Goal: Task Accomplishment & Management: Manage account settings

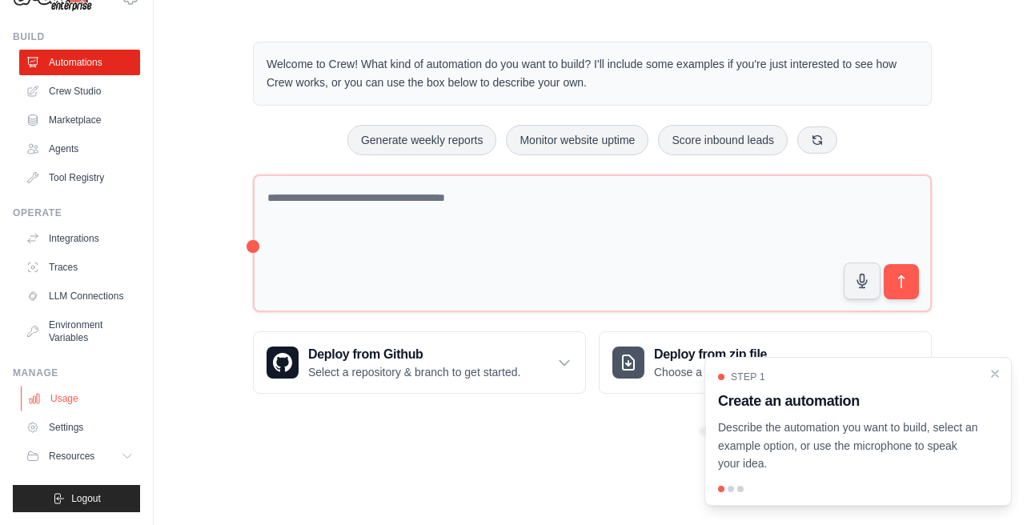
click at [58, 404] on link "Usage" at bounding box center [81, 399] width 121 height 26
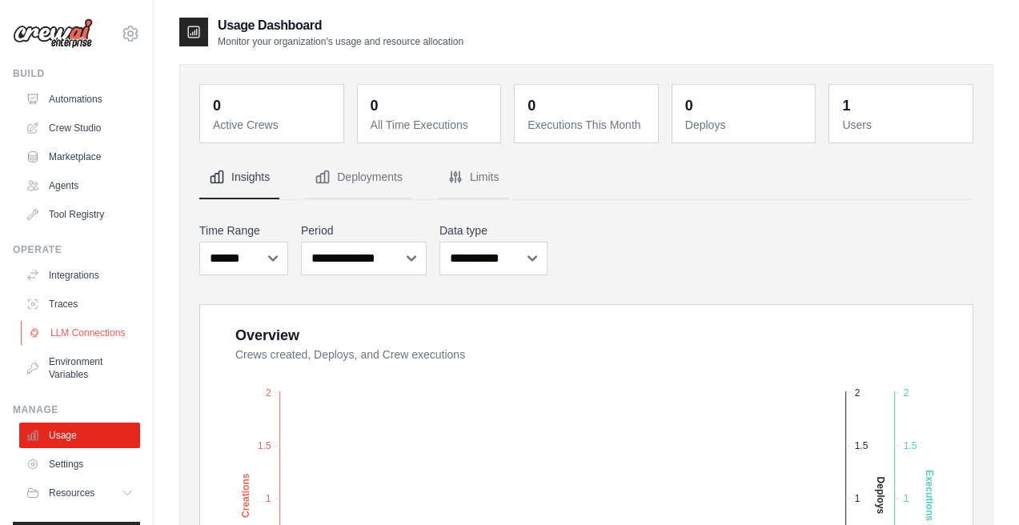
scroll to position [50, 0]
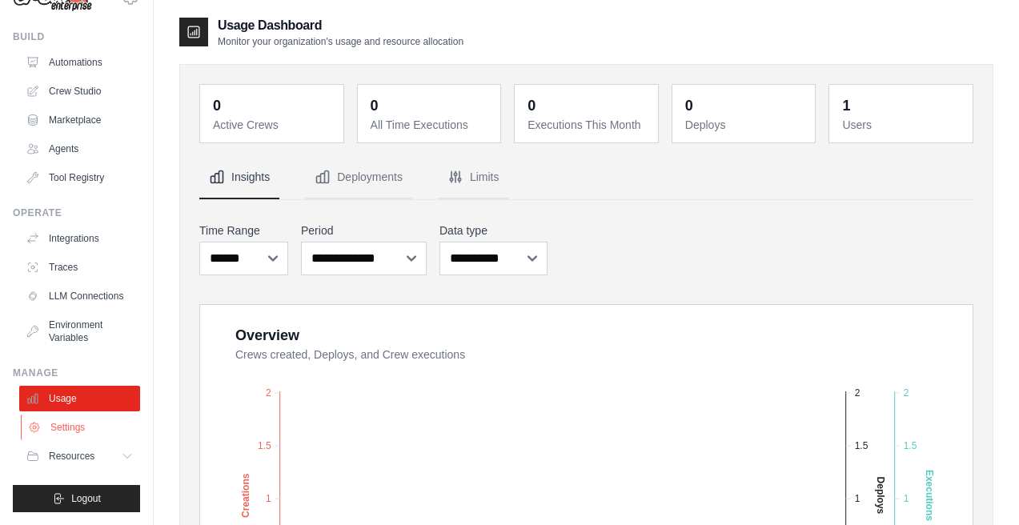
click at [65, 430] on link "Settings" at bounding box center [81, 428] width 121 height 26
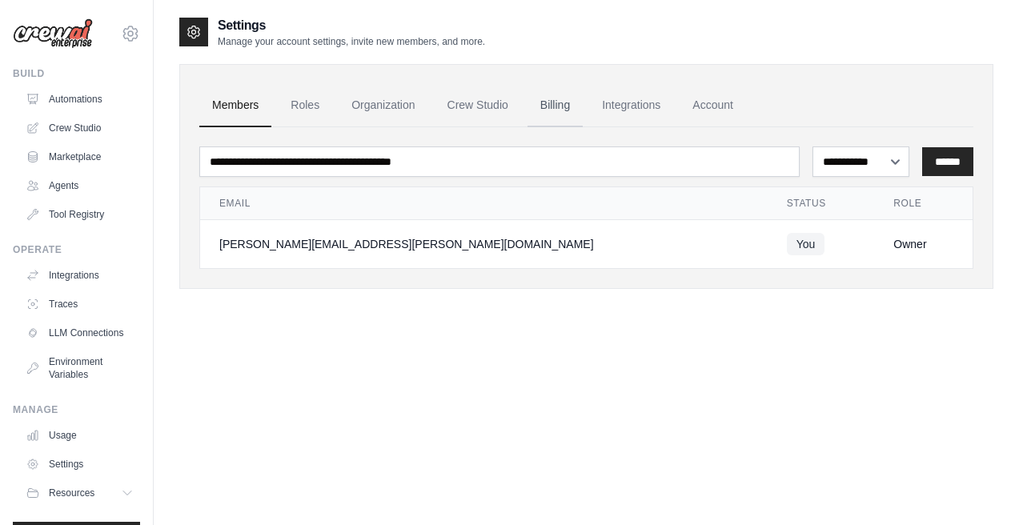
click at [552, 98] on link "Billing" at bounding box center [555, 105] width 55 height 43
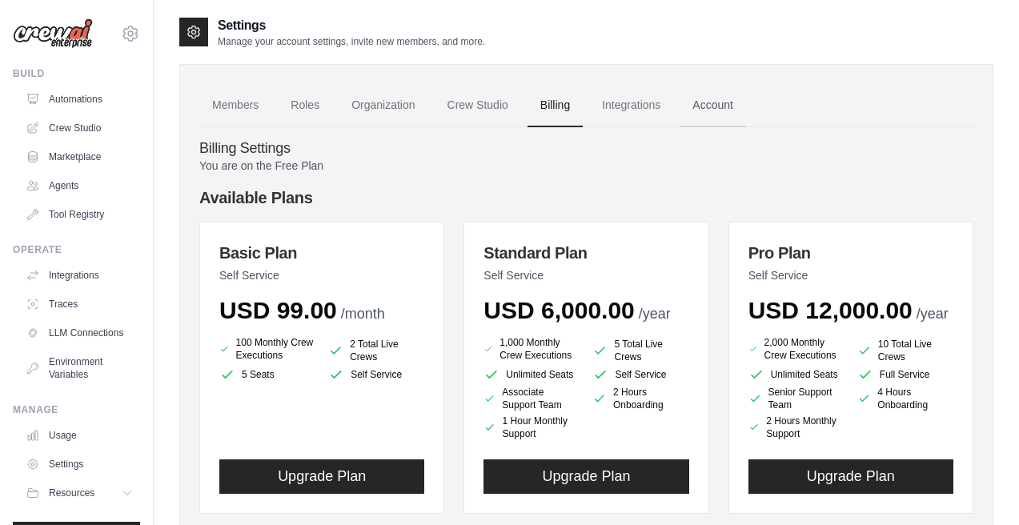
click at [708, 107] on link "Account" at bounding box center [713, 105] width 66 height 43
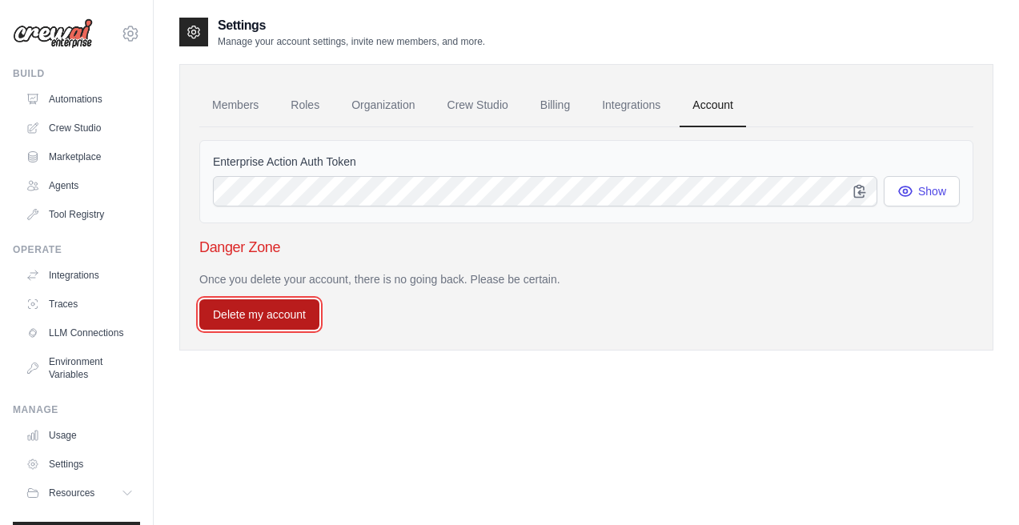
click at [303, 314] on button "Delete my account" at bounding box center [259, 314] width 120 height 30
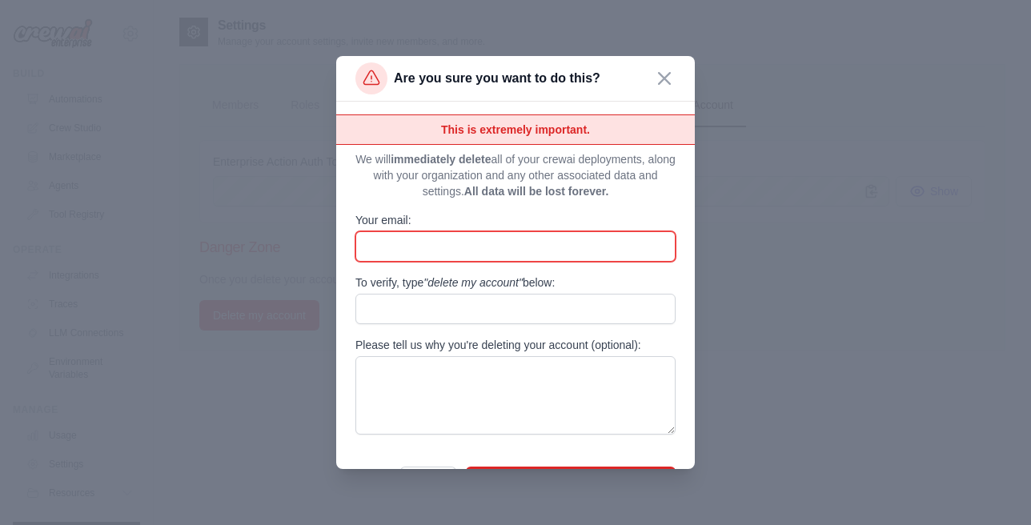
click at [449, 251] on input "Your email:" at bounding box center [515, 246] width 320 height 30
click at [456, 255] on input "Your email:" at bounding box center [515, 246] width 320 height 30
type input "**********"
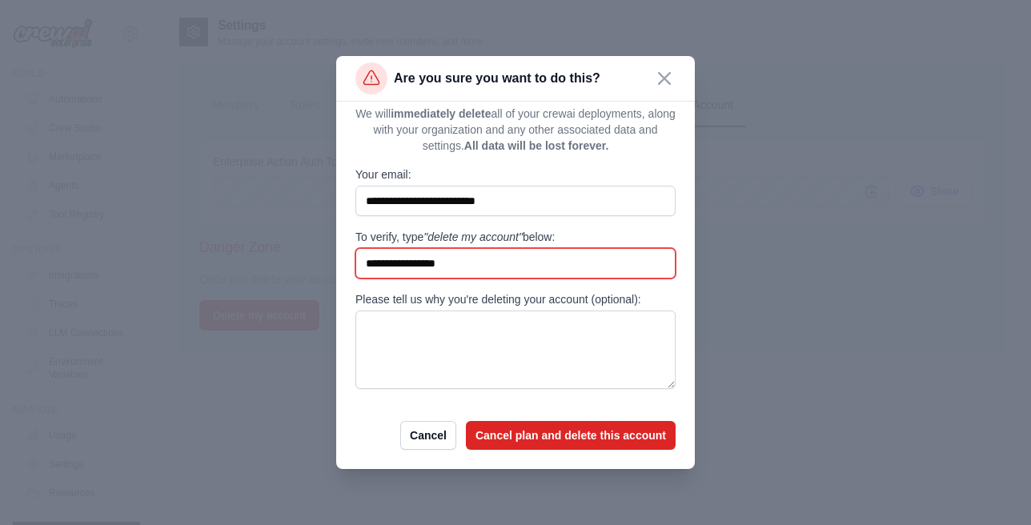
scroll to position [44, 0]
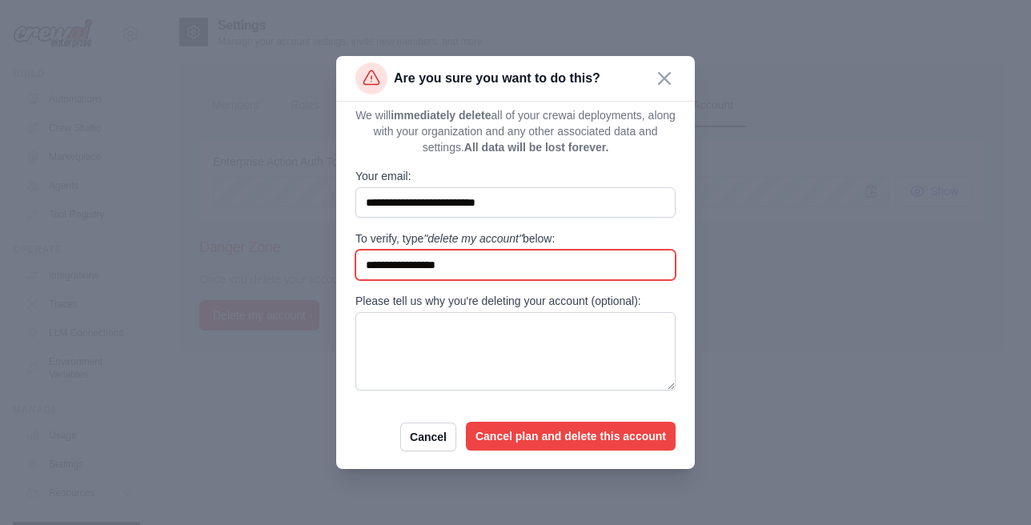
type input "**********"
click at [544, 443] on button "Cancel plan and delete this account" at bounding box center [571, 436] width 210 height 29
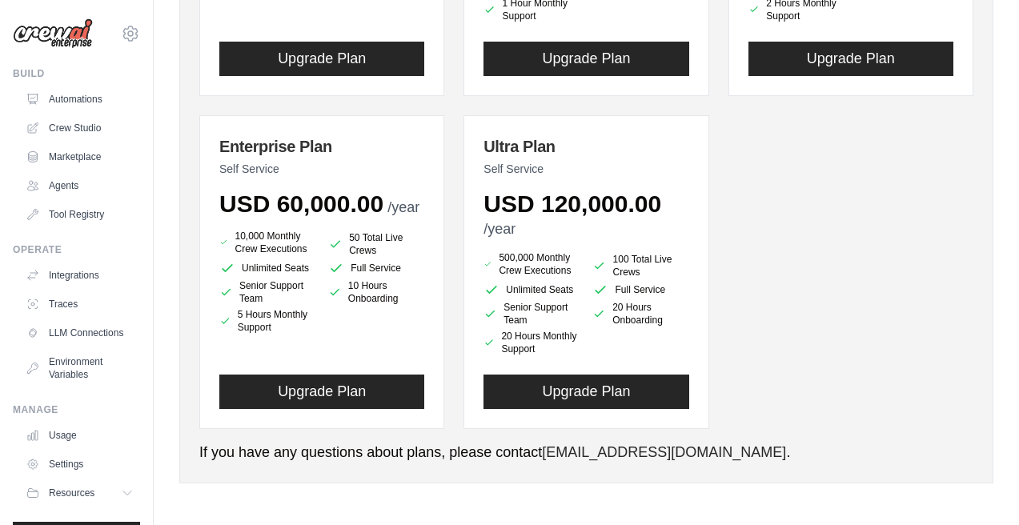
scroll to position [50, 0]
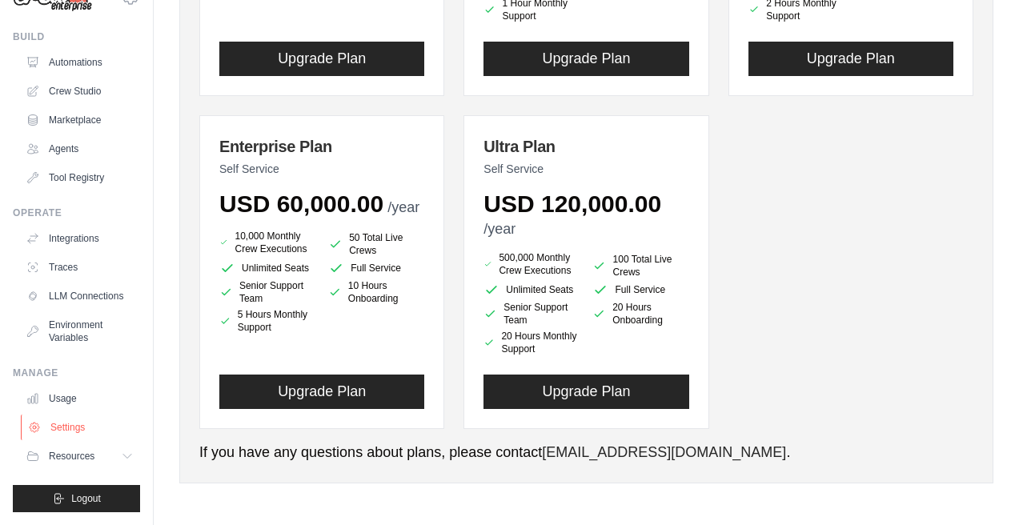
click at [68, 424] on link "Settings" at bounding box center [81, 428] width 121 height 26
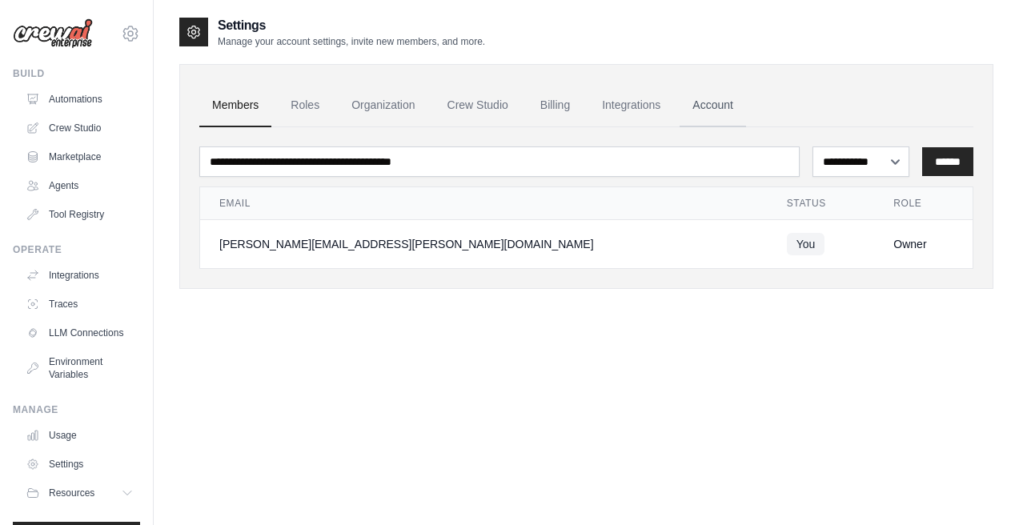
click at [725, 107] on link "Account" at bounding box center [713, 105] width 66 height 43
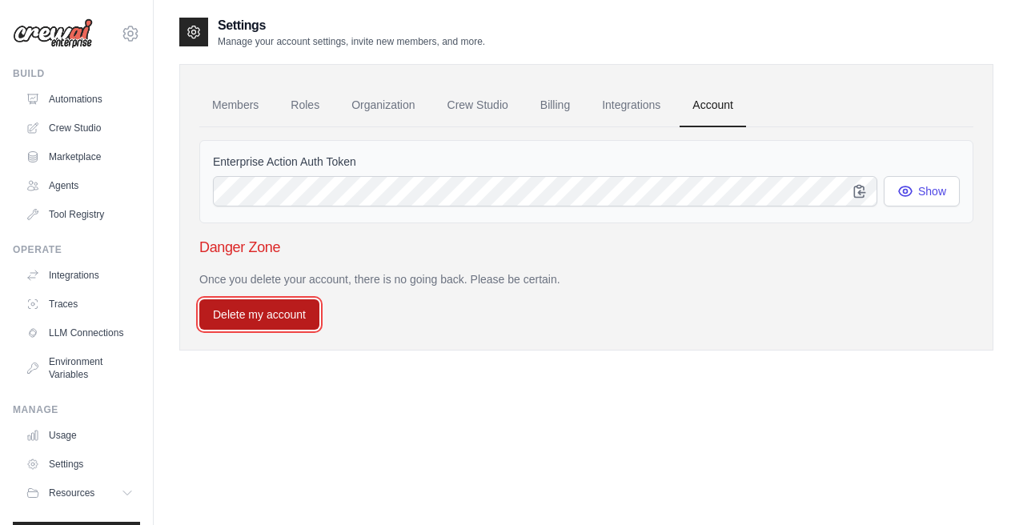
click at [305, 323] on button "Delete my account" at bounding box center [259, 314] width 120 height 30
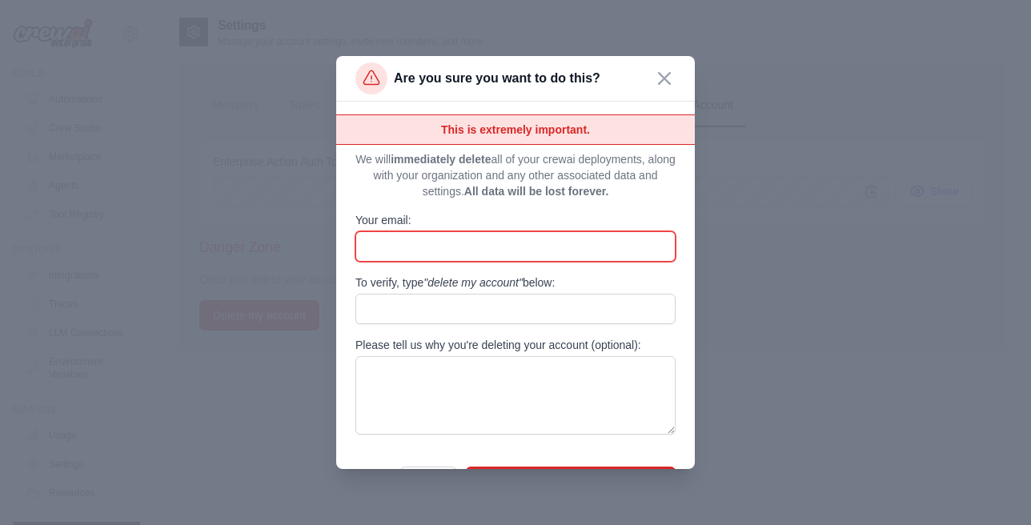
click at [418, 246] on input "Your email:" at bounding box center [515, 246] width 320 height 30
type input "**********"
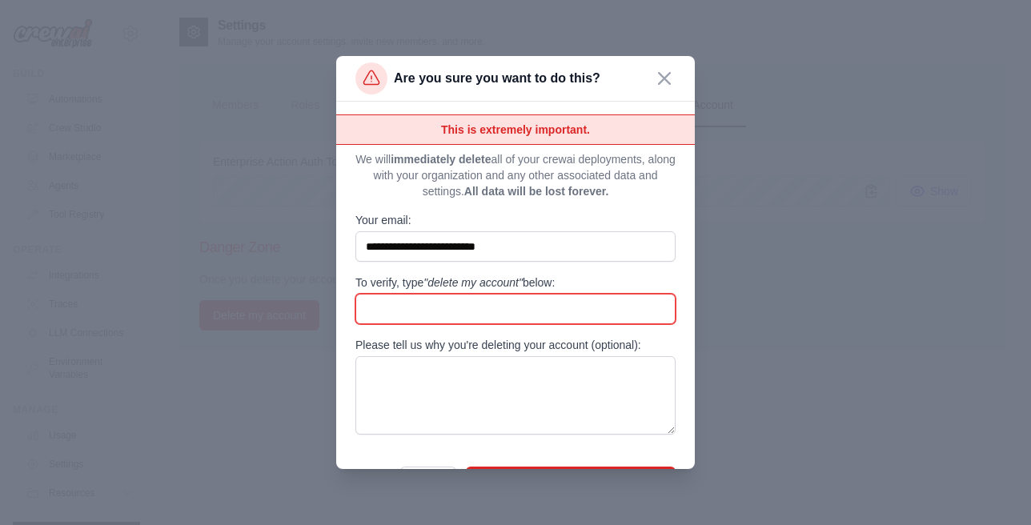
click at [448, 309] on input "To verify, type "delete my account" below:" at bounding box center [515, 309] width 320 height 30
type input "**********"
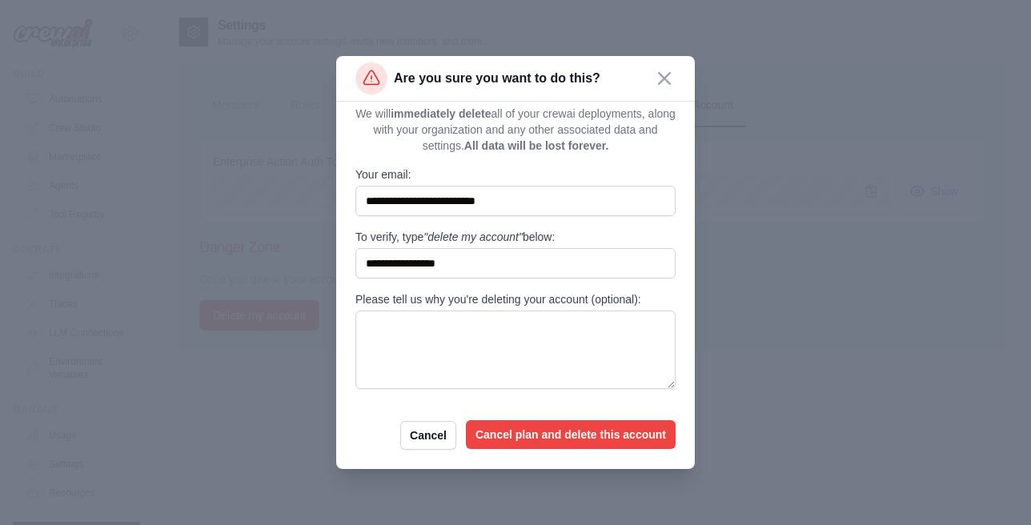
click at [536, 436] on button "Cancel plan and delete this account" at bounding box center [571, 434] width 210 height 29
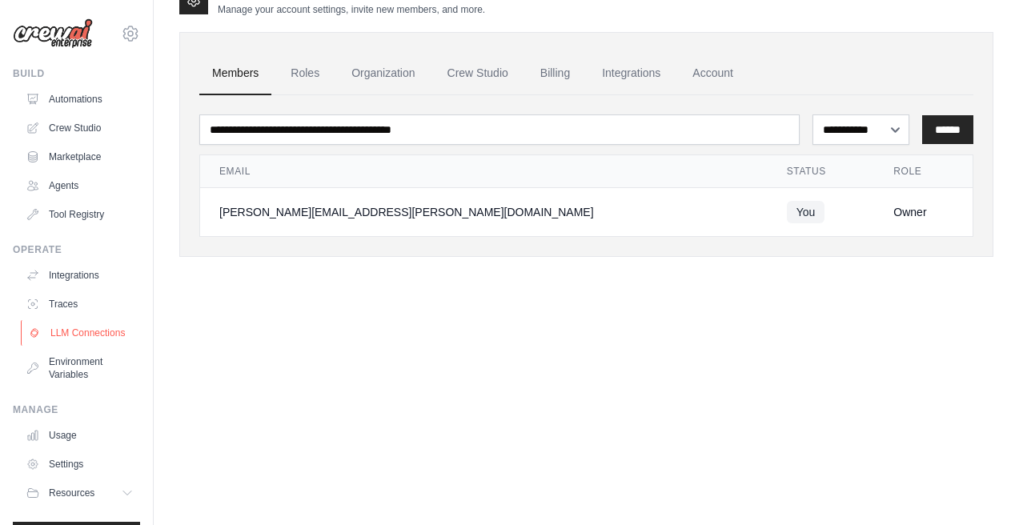
scroll to position [50, 0]
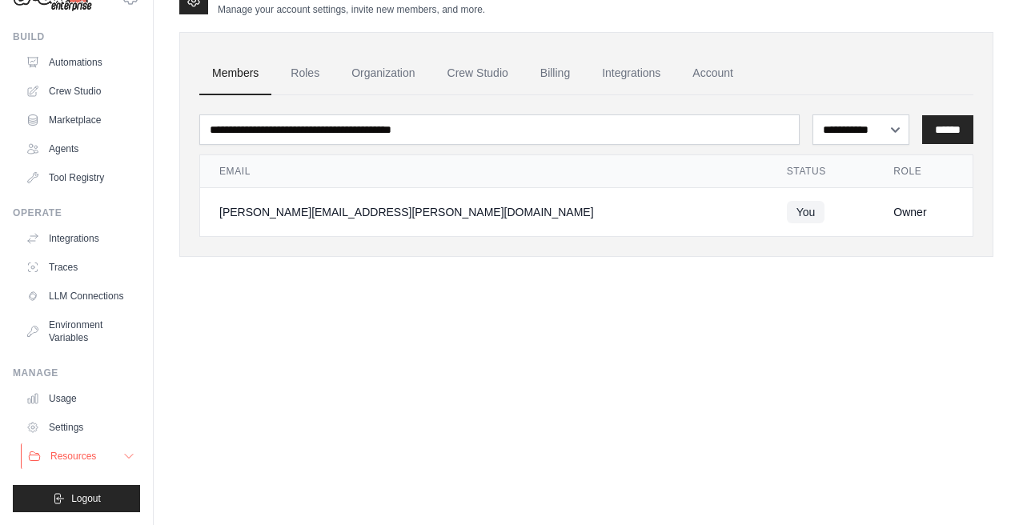
click at [82, 451] on span "Resources" at bounding box center [73, 456] width 46 height 13
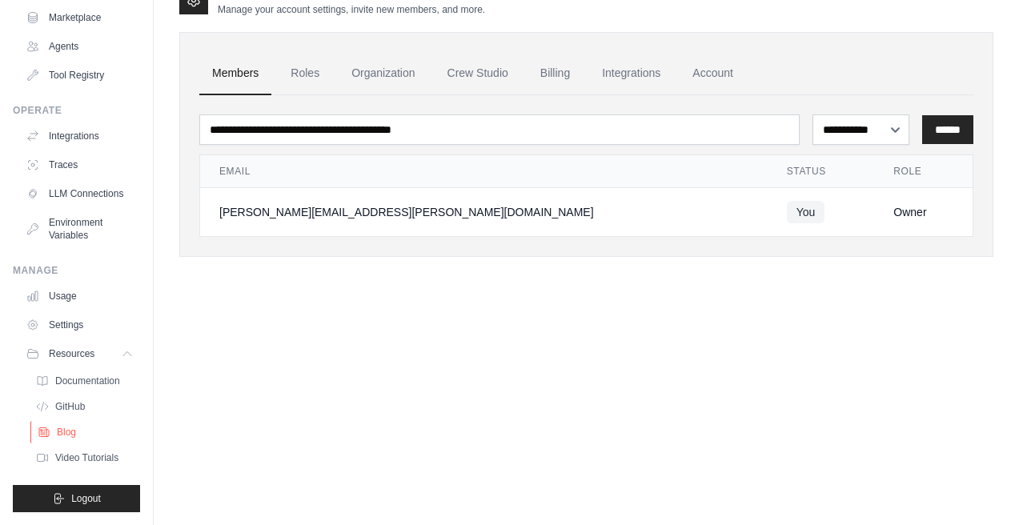
scroll to position [0, 0]
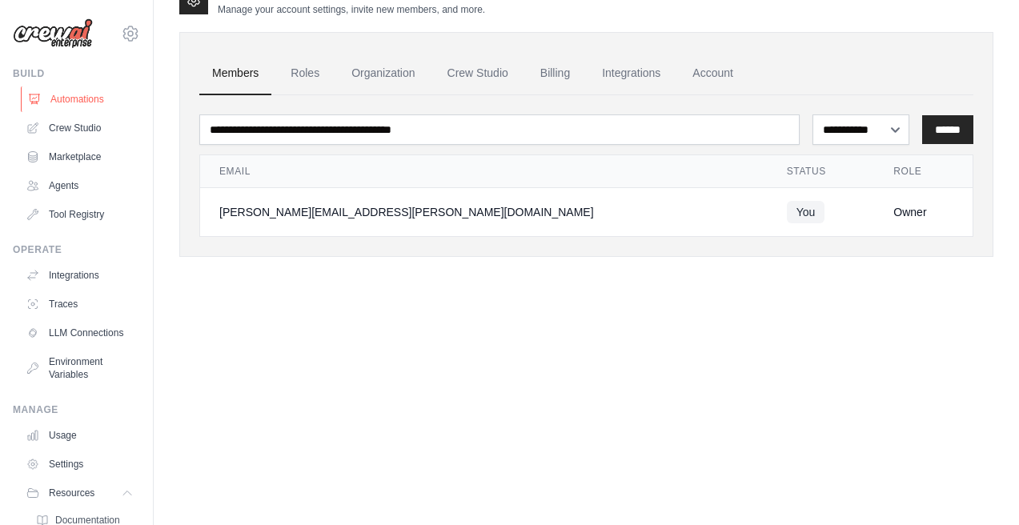
click at [80, 101] on link "Automations" at bounding box center [81, 99] width 121 height 26
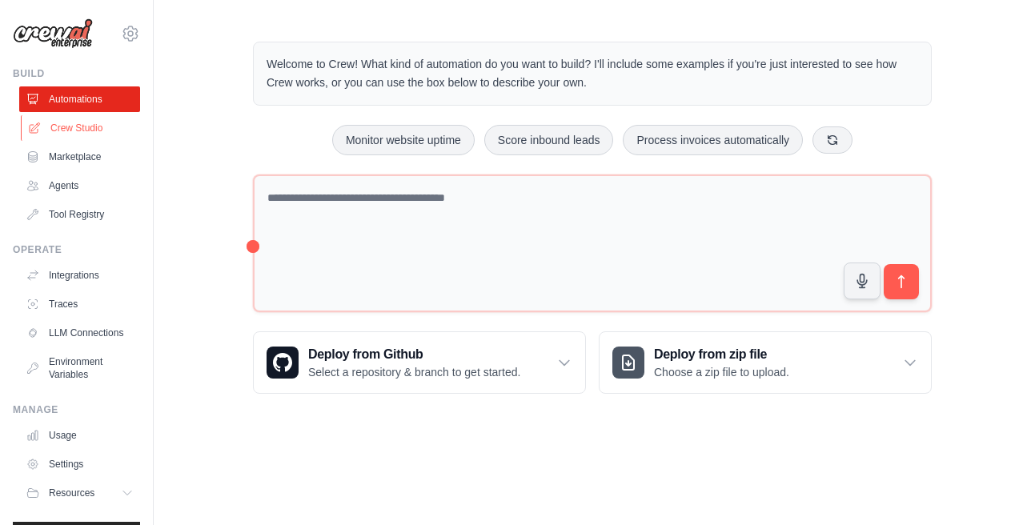
click at [80, 127] on link "Crew Studio" at bounding box center [81, 128] width 121 height 26
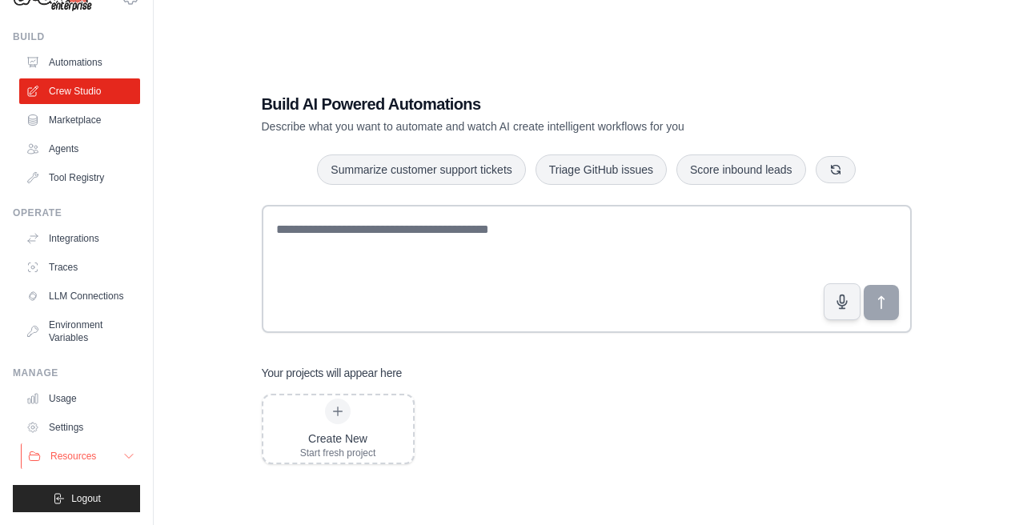
click at [78, 453] on span "Resources" at bounding box center [73, 456] width 46 height 13
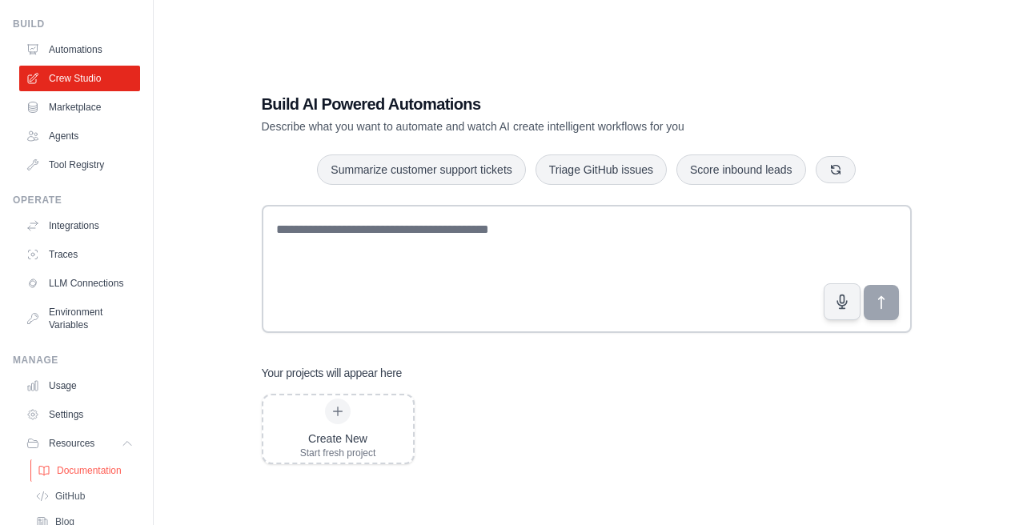
scroll to position [150, 0]
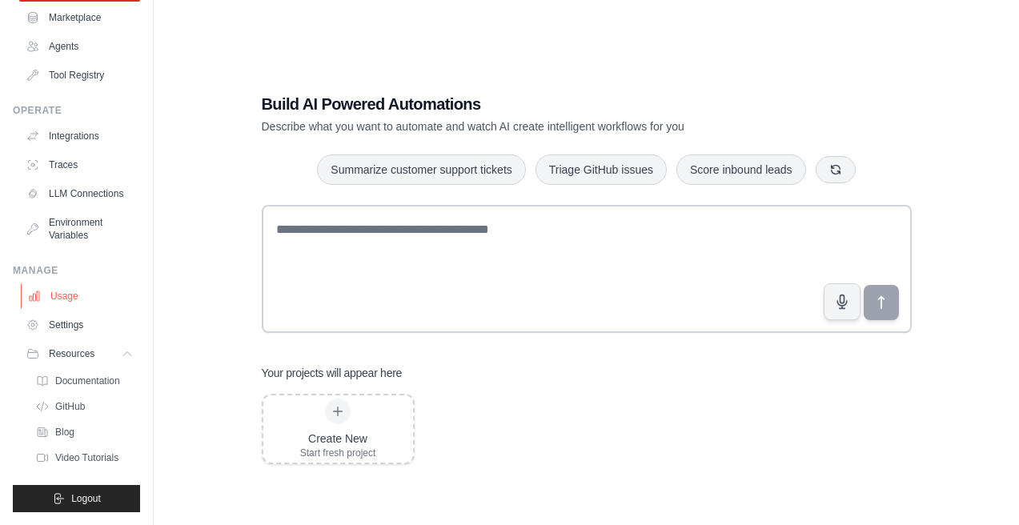
click at [62, 295] on link "Usage" at bounding box center [81, 296] width 121 height 26
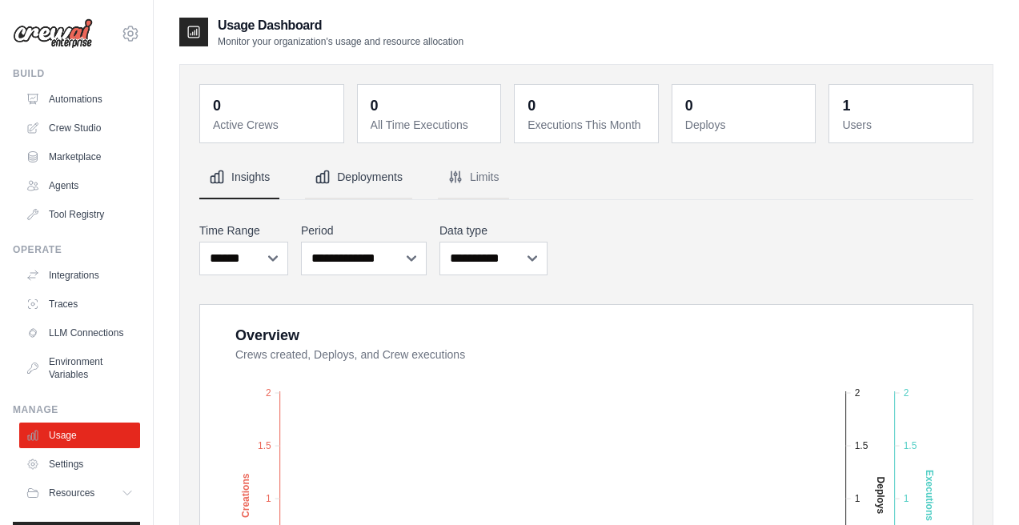
click at [392, 171] on button "Deployments" at bounding box center [358, 177] width 107 height 43
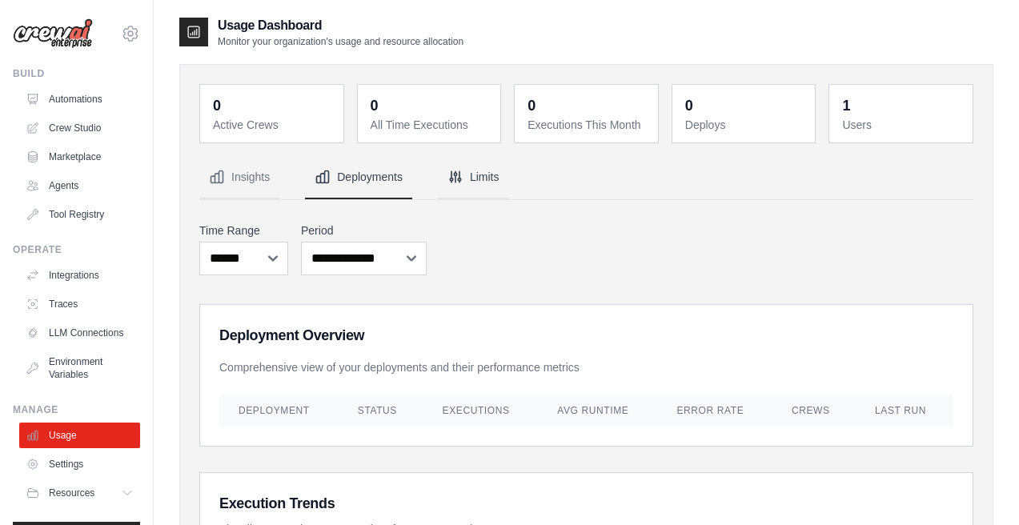
click at [469, 176] on button "Limits" at bounding box center [473, 177] width 71 height 43
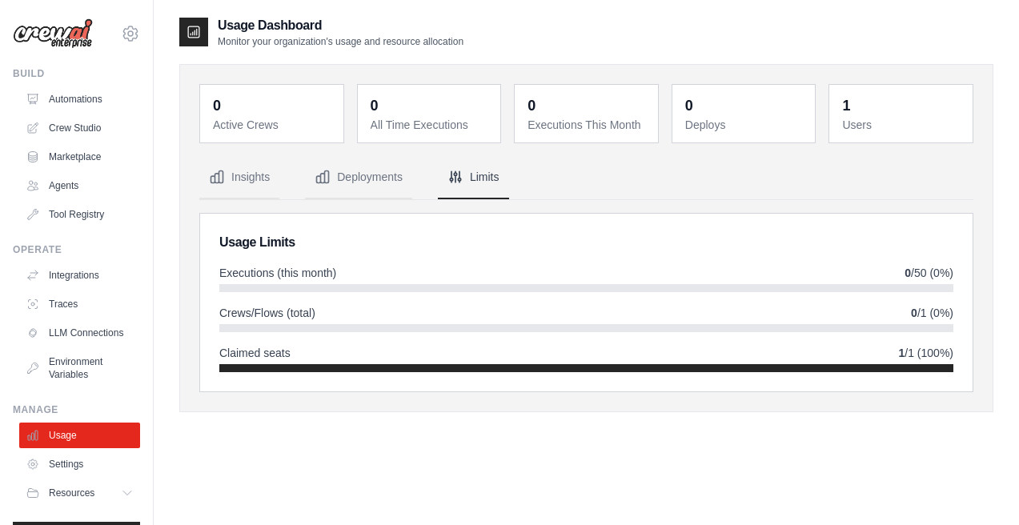
scroll to position [50, 0]
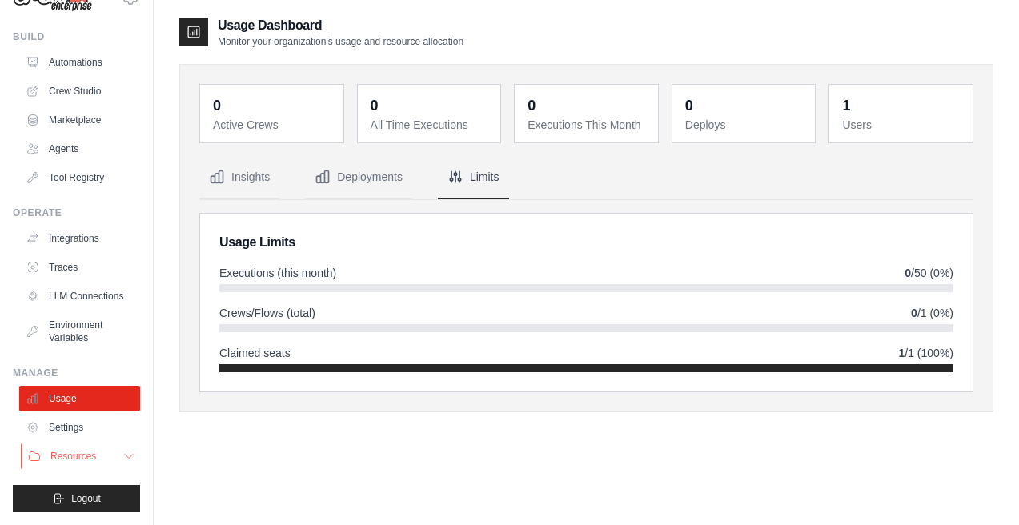
click at [91, 455] on span "Resources" at bounding box center [73, 456] width 46 height 13
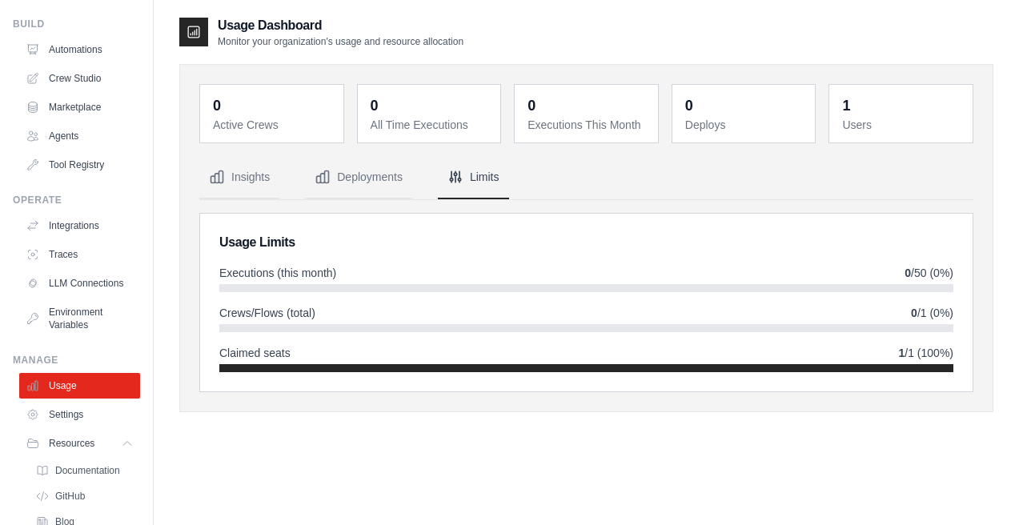
scroll to position [152, 0]
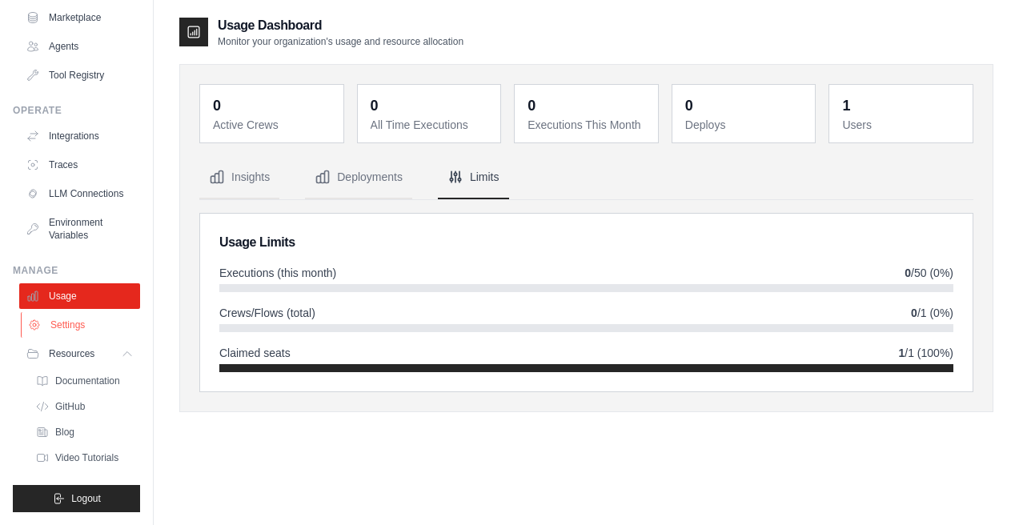
click at [76, 319] on link "Settings" at bounding box center [81, 325] width 121 height 26
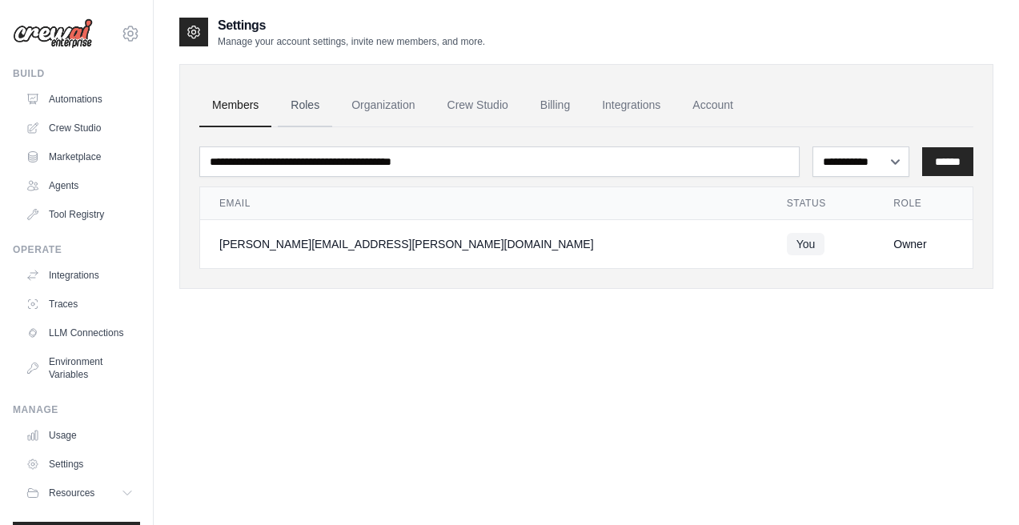
click at [311, 98] on link "Roles" at bounding box center [305, 105] width 54 height 43
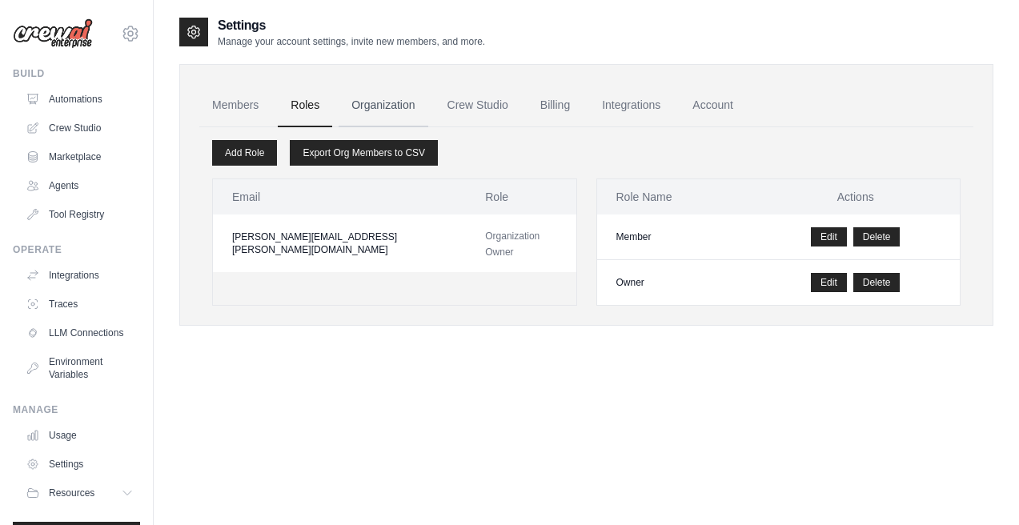
click at [384, 98] on link "Organization" at bounding box center [383, 105] width 89 height 43
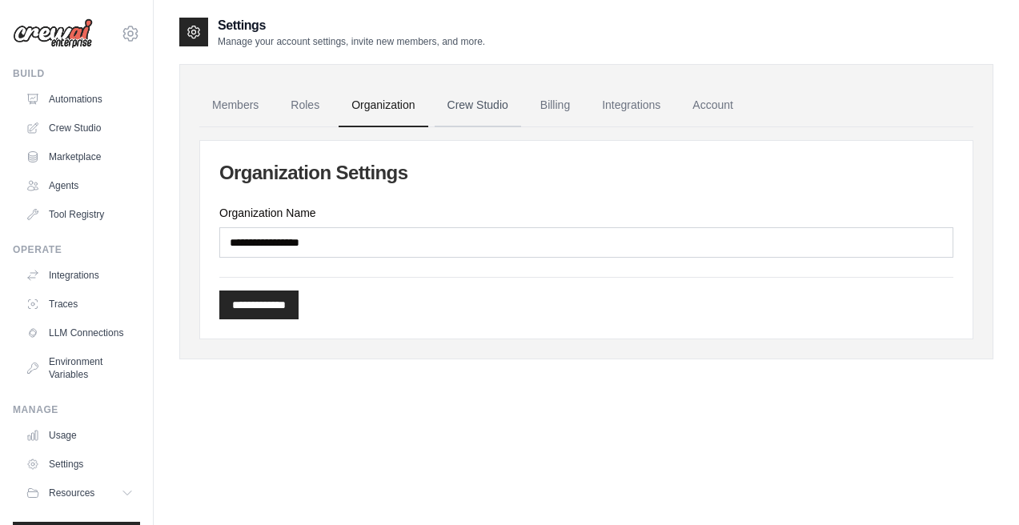
click at [457, 98] on link "Crew Studio" at bounding box center [478, 105] width 86 height 43
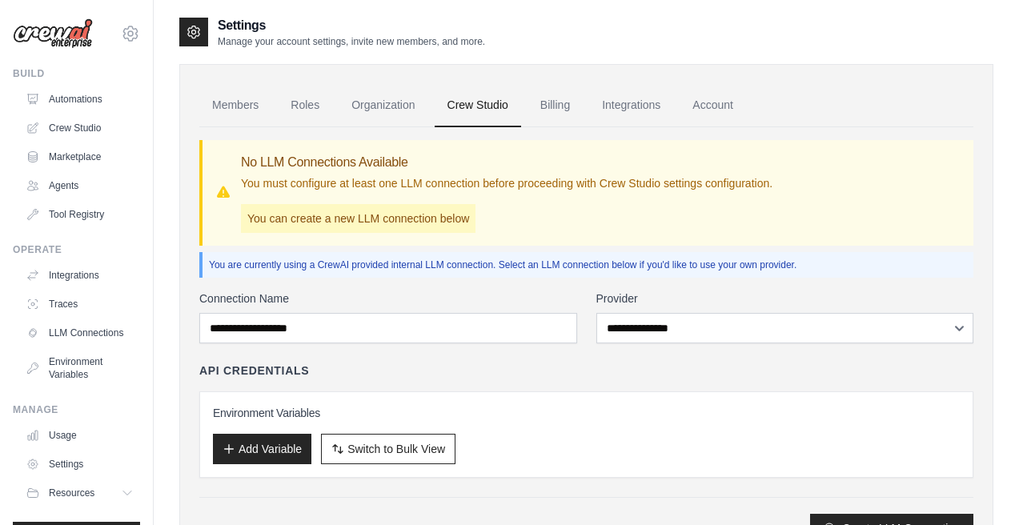
click at [617, 106] on link "Integrations" at bounding box center [631, 105] width 84 height 43
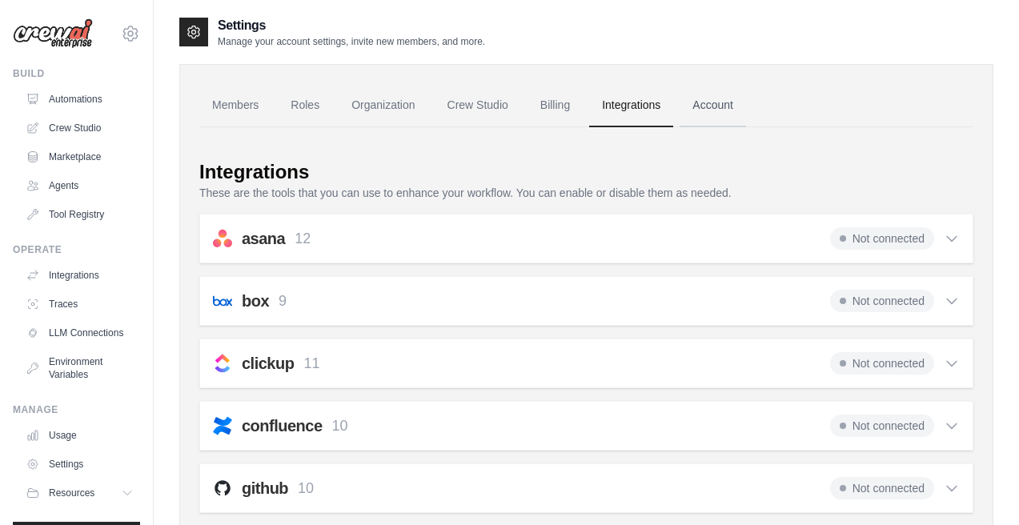
click at [719, 102] on link "Account" at bounding box center [713, 105] width 66 height 43
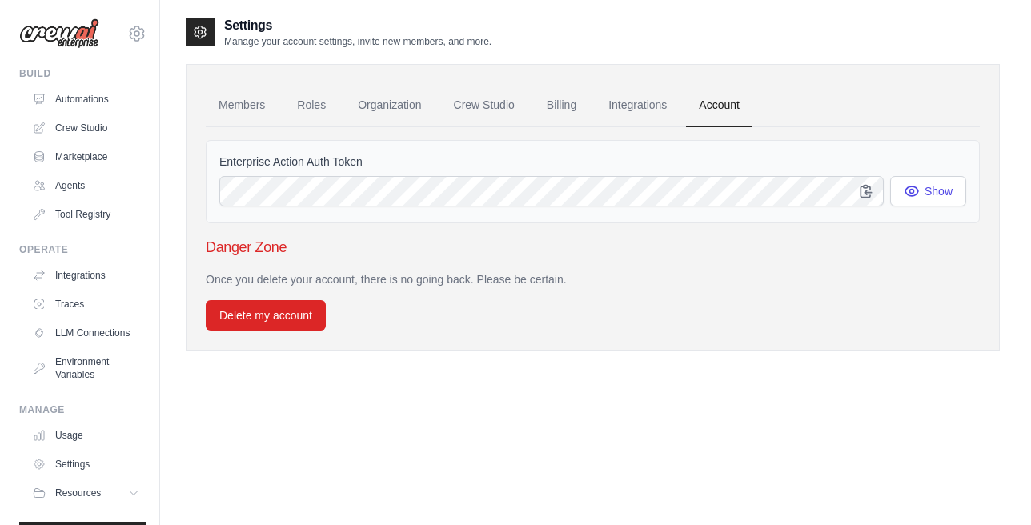
scroll to position [32, 0]
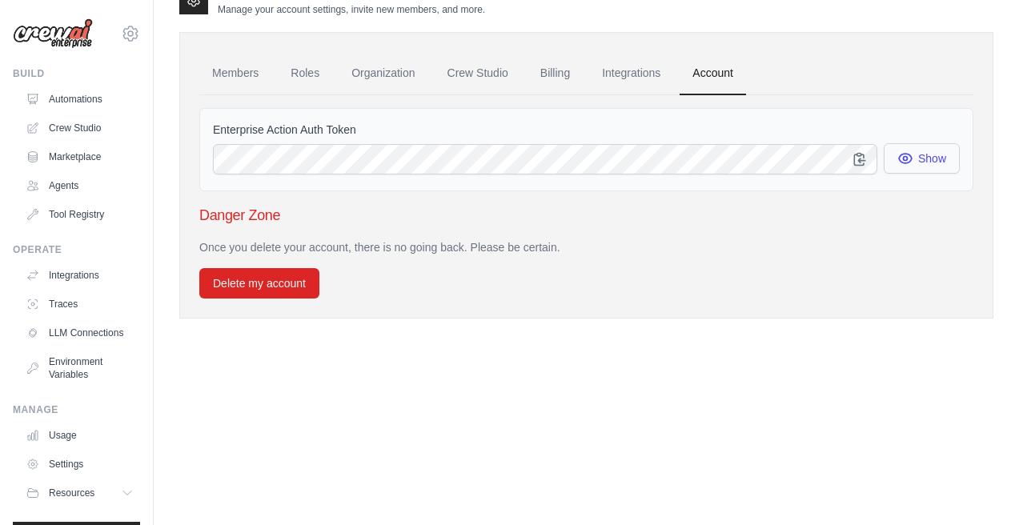
click at [932, 171] on button "Show" at bounding box center [922, 158] width 76 height 30
click at [294, 289] on button "Delete my account" at bounding box center [259, 282] width 120 height 30
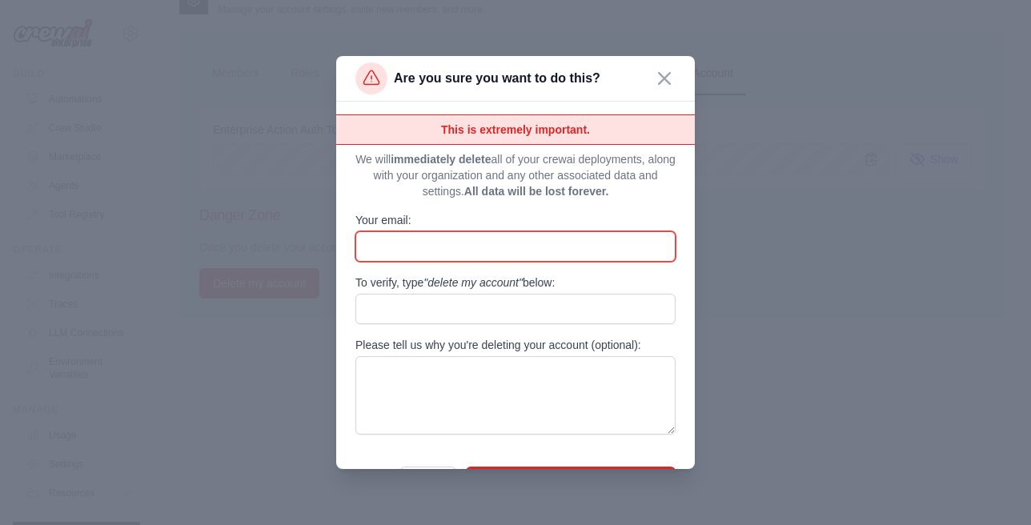
click at [388, 256] on input "Your email:" at bounding box center [515, 246] width 320 height 30
type input "**********"
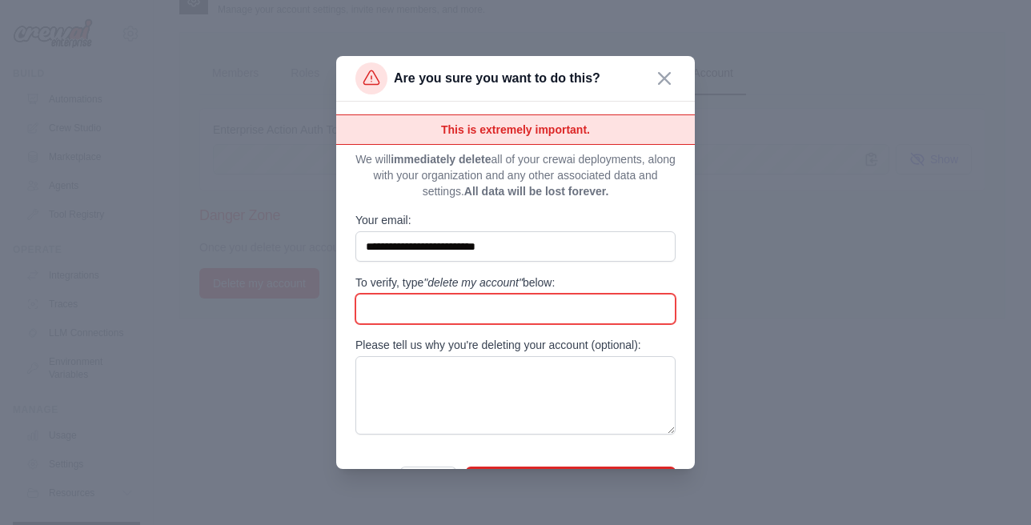
click at [439, 295] on input "To verify, type "delete my account" below:" at bounding box center [515, 309] width 320 height 30
type input "**********"
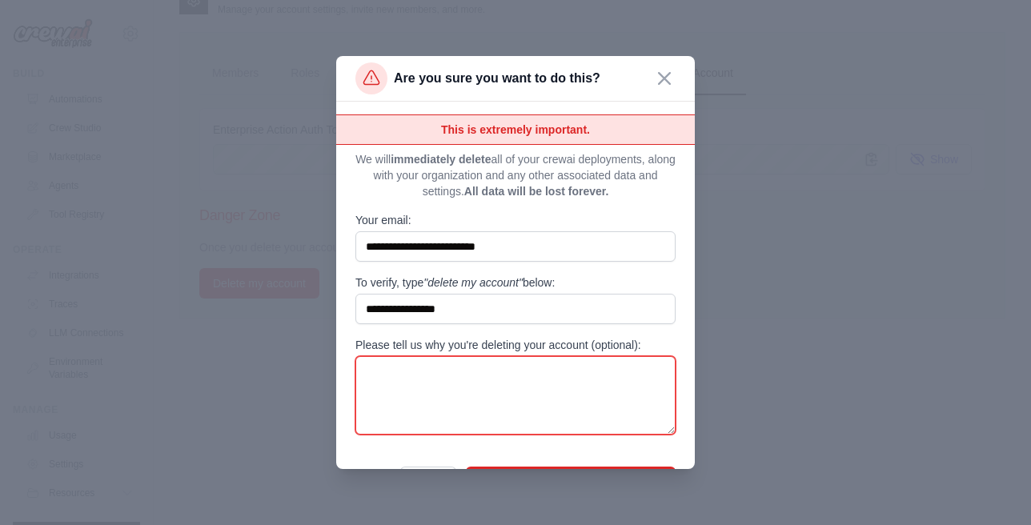
click at [474, 376] on textarea "Please tell us why you're deleting your account (optional):" at bounding box center [515, 395] width 320 height 78
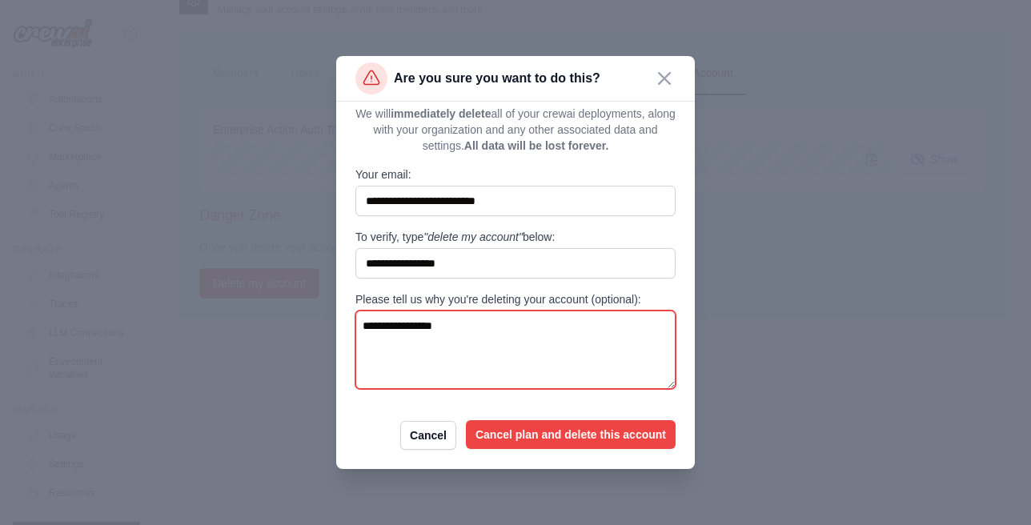
type textarea "**********"
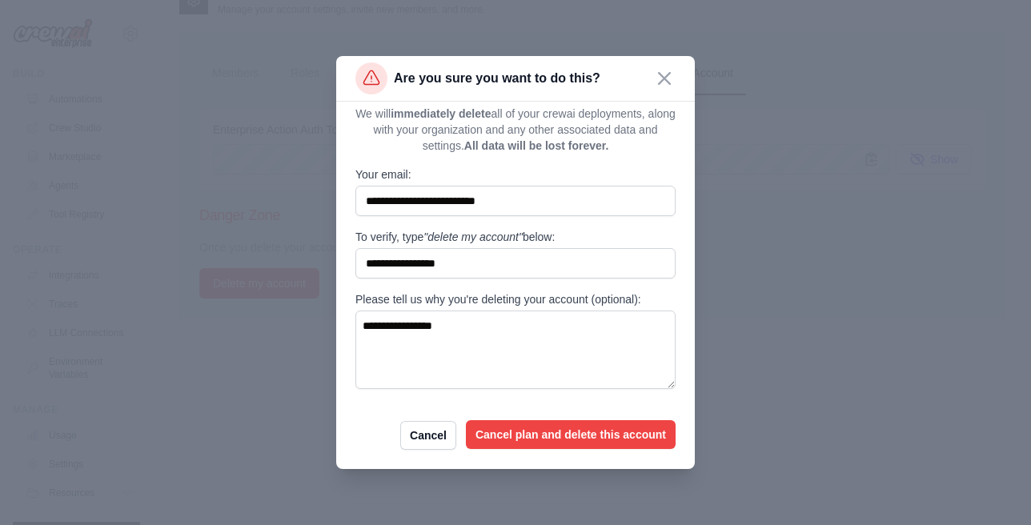
click at [504, 430] on button "Cancel plan and delete this account" at bounding box center [571, 434] width 210 height 29
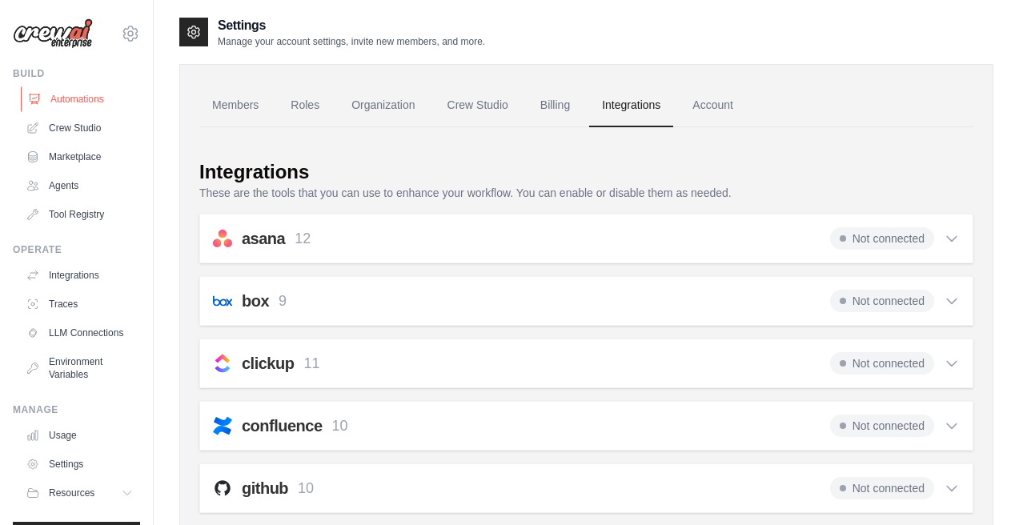
click at [78, 95] on link "Automations" at bounding box center [81, 99] width 121 height 26
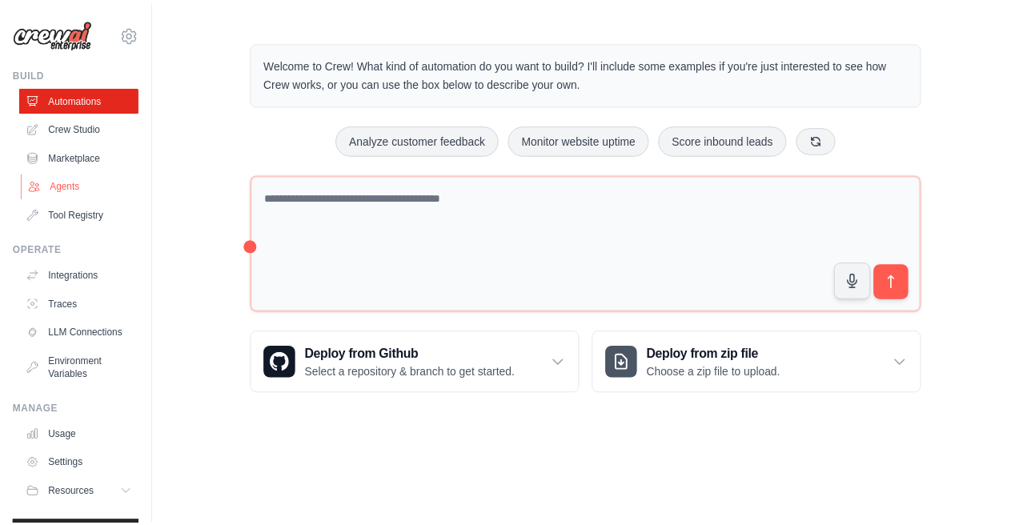
scroll to position [50, 0]
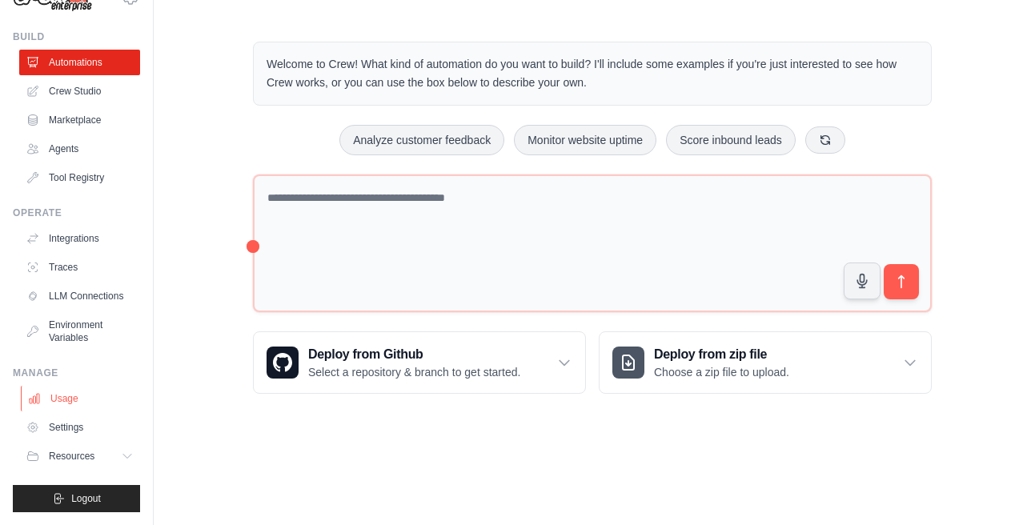
click at [71, 391] on link "Usage" at bounding box center [81, 399] width 121 height 26
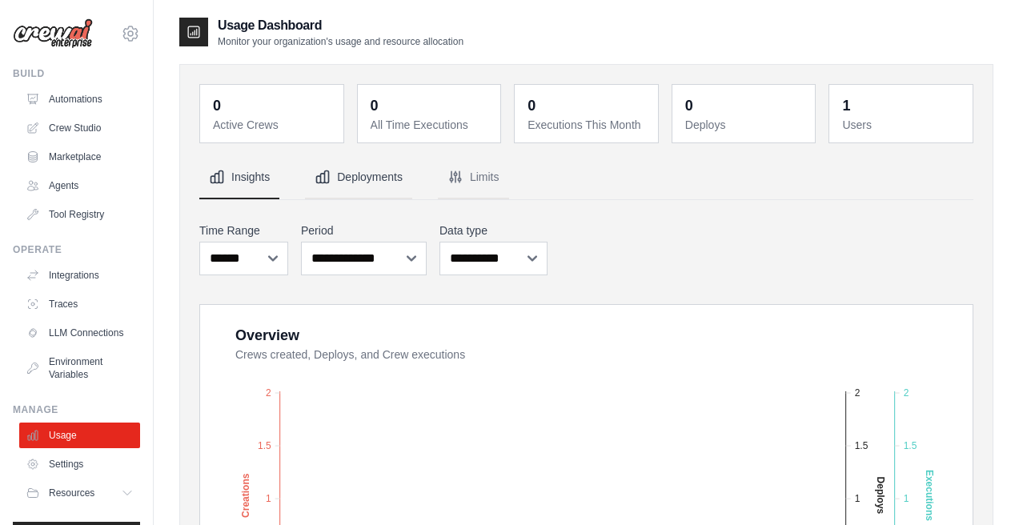
click at [344, 171] on button "Deployments" at bounding box center [358, 177] width 107 height 43
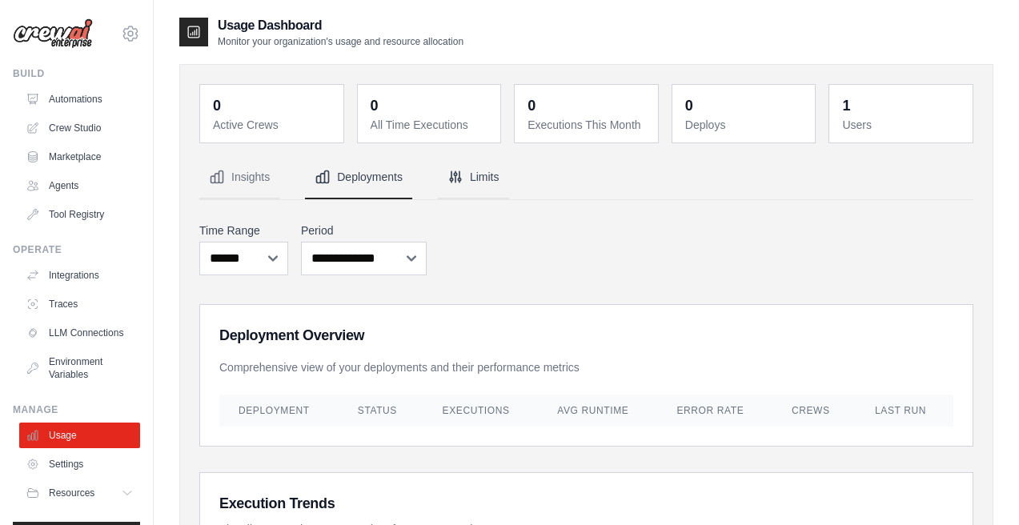
click at [472, 172] on button "Limits" at bounding box center [473, 177] width 71 height 43
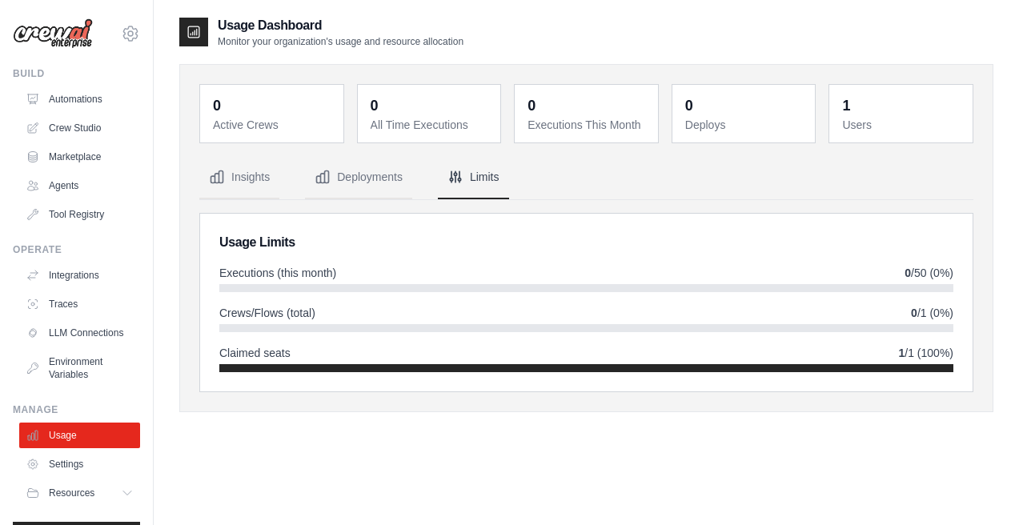
scroll to position [32, 0]
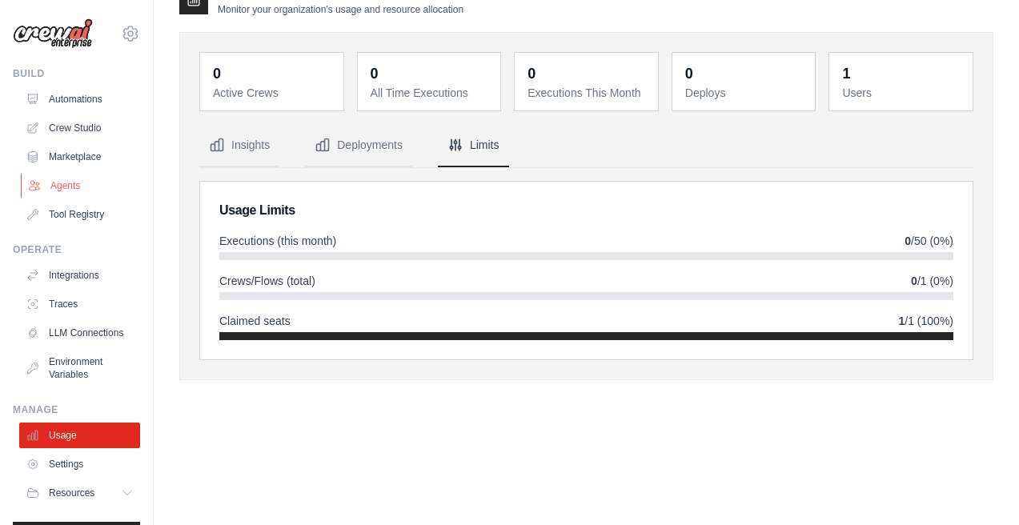
click at [78, 188] on link "Agents" at bounding box center [81, 186] width 121 height 26
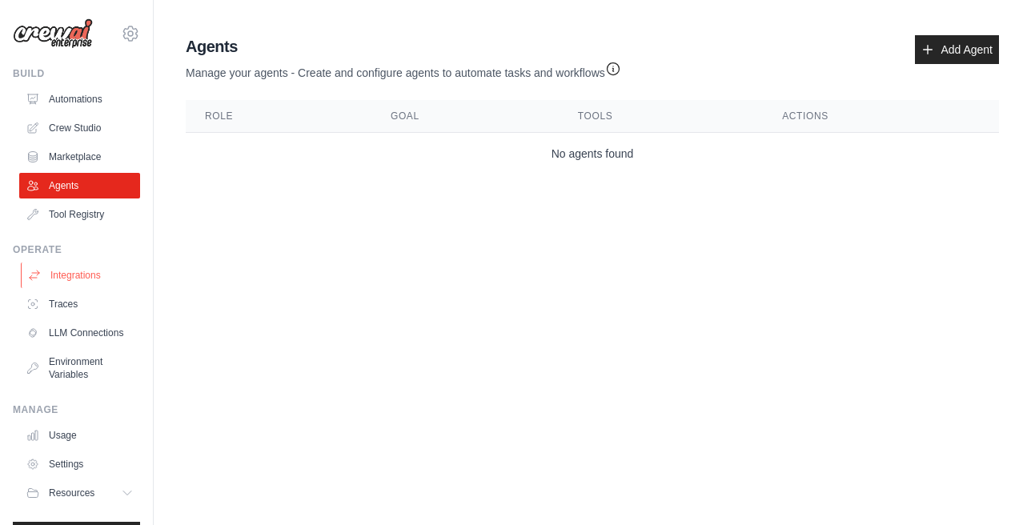
click at [75, 279] on link "Integrations" at bounding box center [81, 276] width 121 height 26
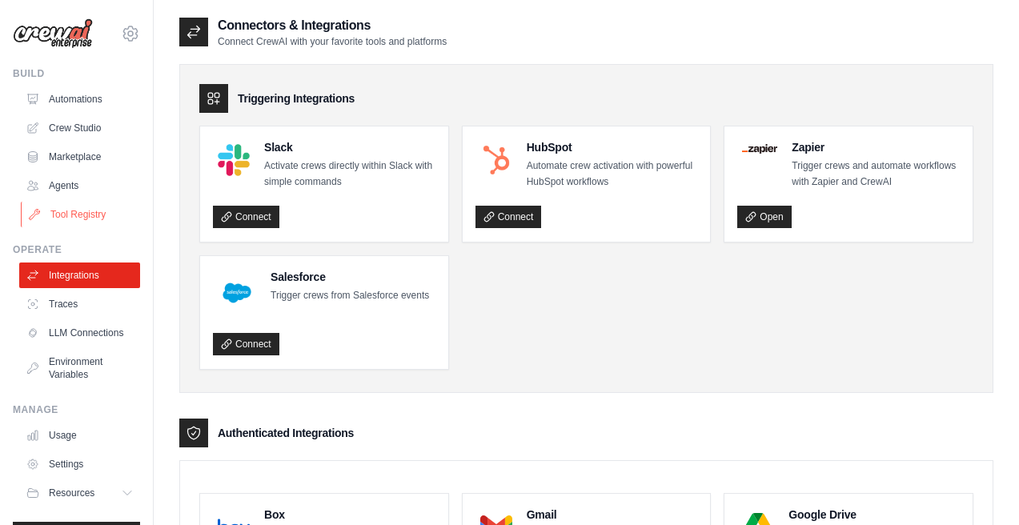
click at [86, 218] on link "Tool Registry" at bounding box center [81, 215] width 121 height 26
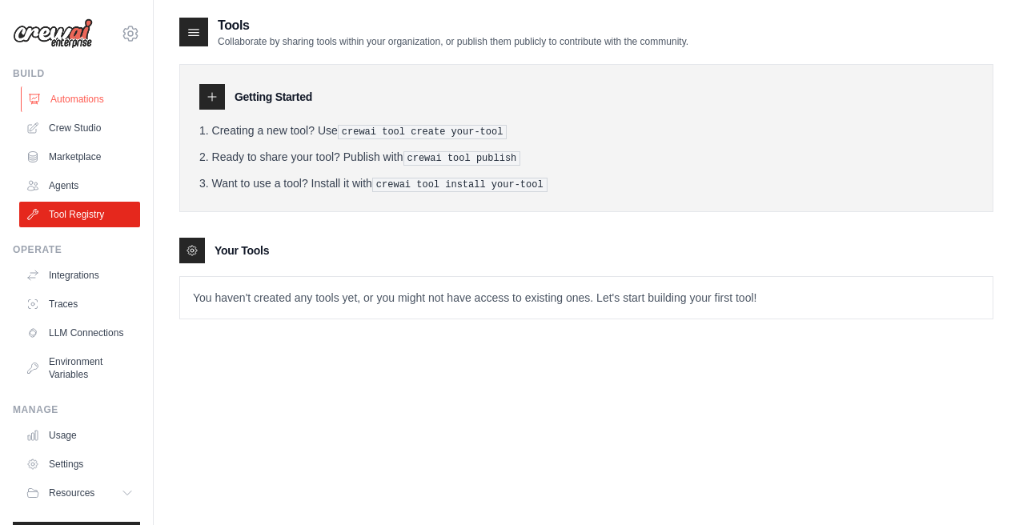
click at [84, 93] on link "Automations" at bounding box center [81, 99] width 121 height 26
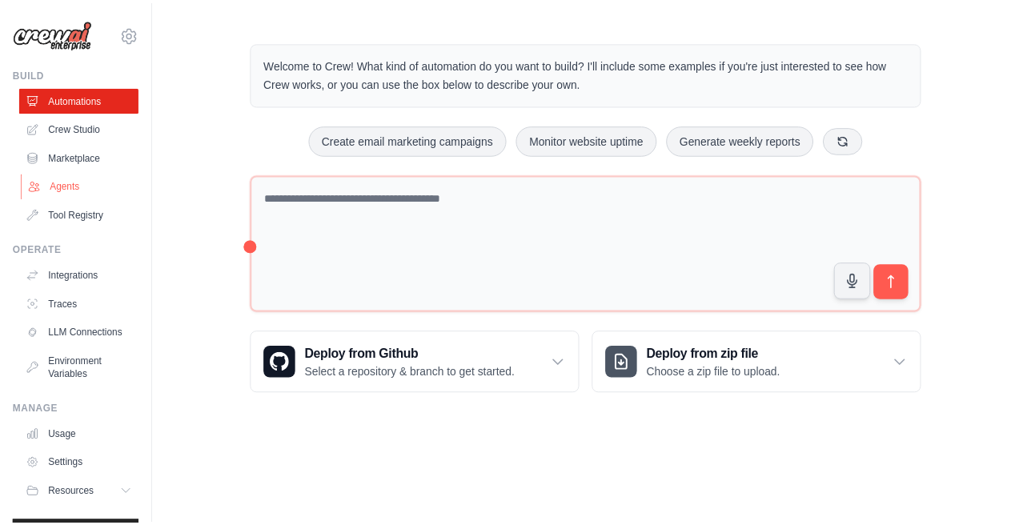
scroll to position [50, 0]
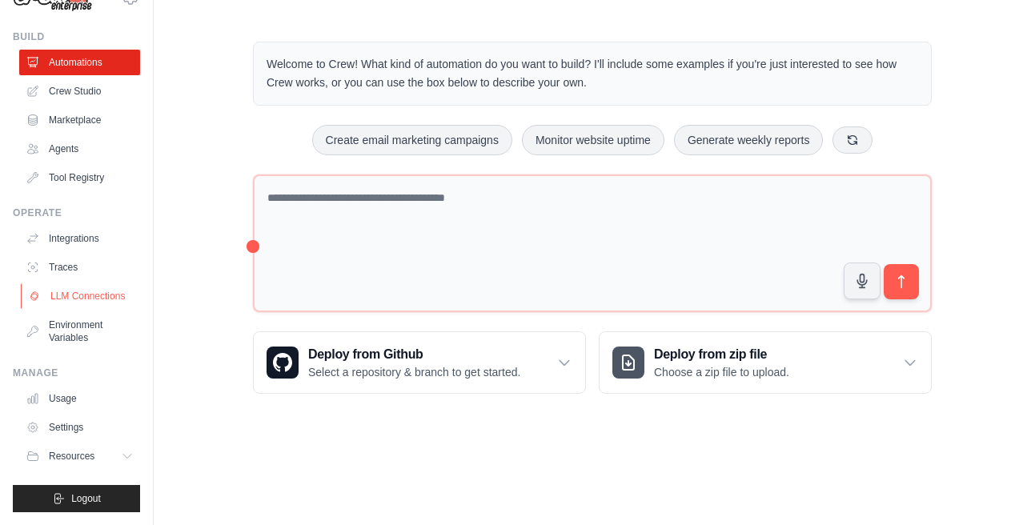
click at [86, 303] on link "LLM Connections" at bounding box center [81, 296] width 121 height 26
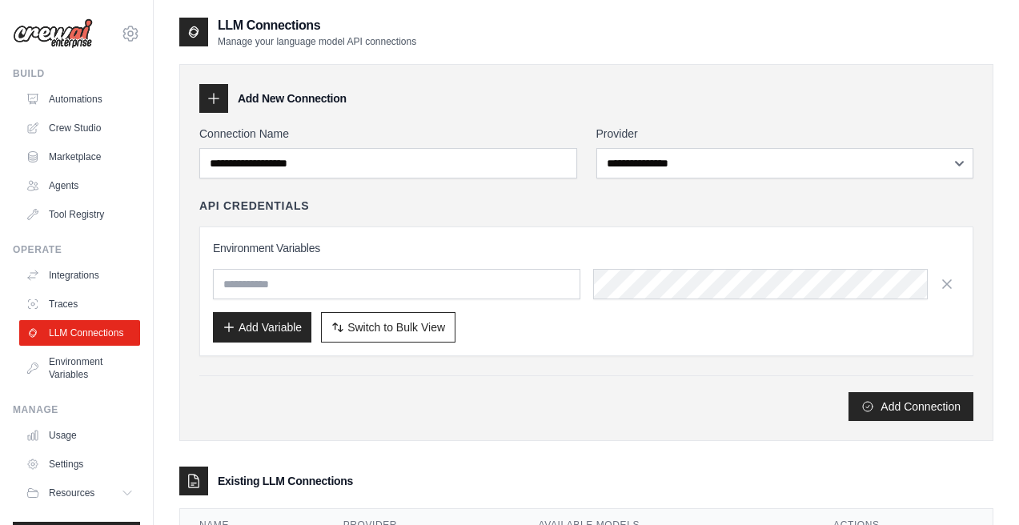
scroll to position [101, 0]
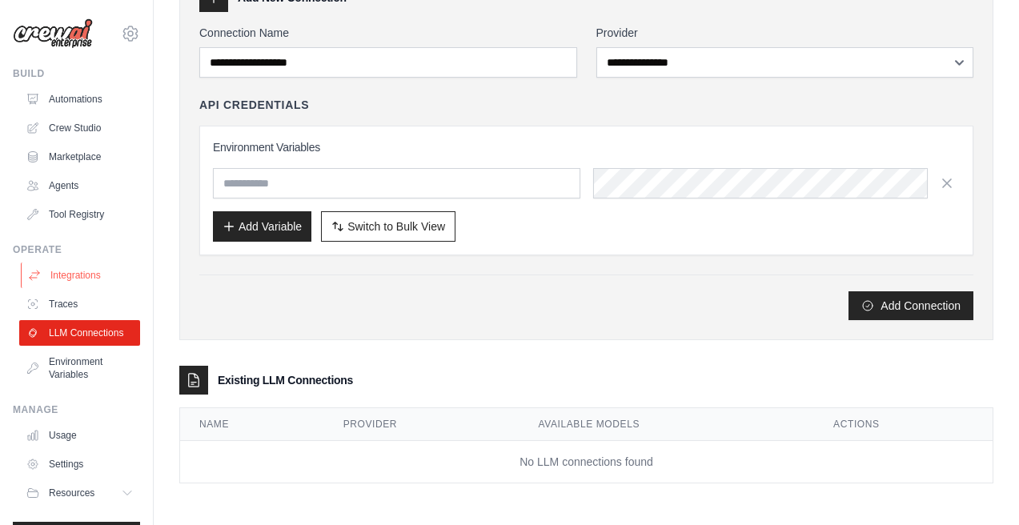
click at [66, 272] on link "Integrations" at bounding box center [81, 276] width 121 height 26
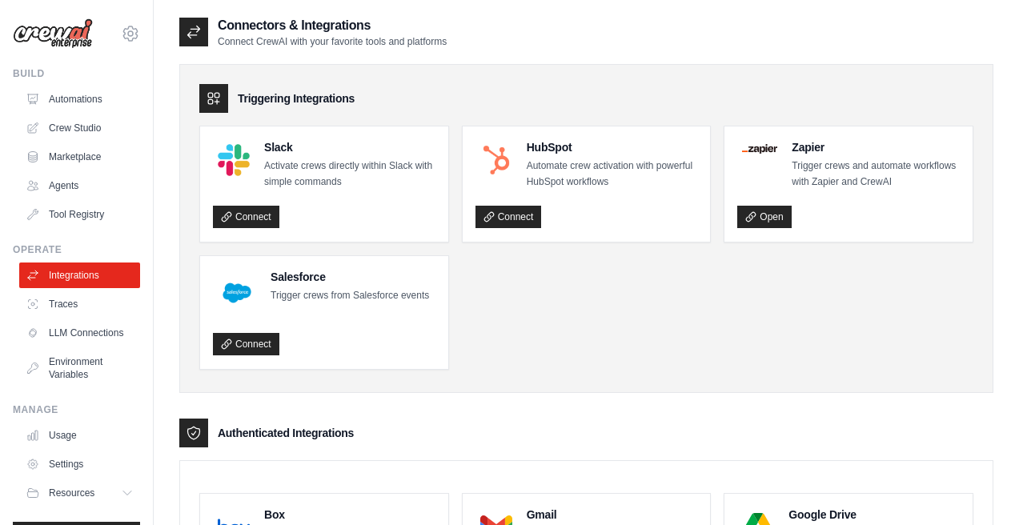
click at [54, 40] on img at bounding box center [53, 33] width 80 height 30
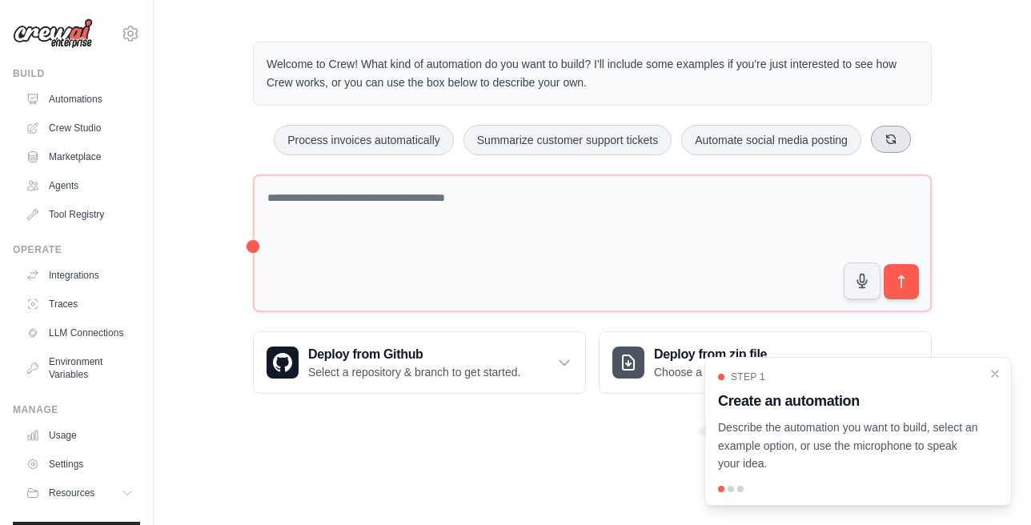
click at [893, 139] on icon at bounding box center [891, 139] width 13 height 13
click at [807, 136] on button "Monitor website uptime" at bounding box center [772, 140] width 143 height 30
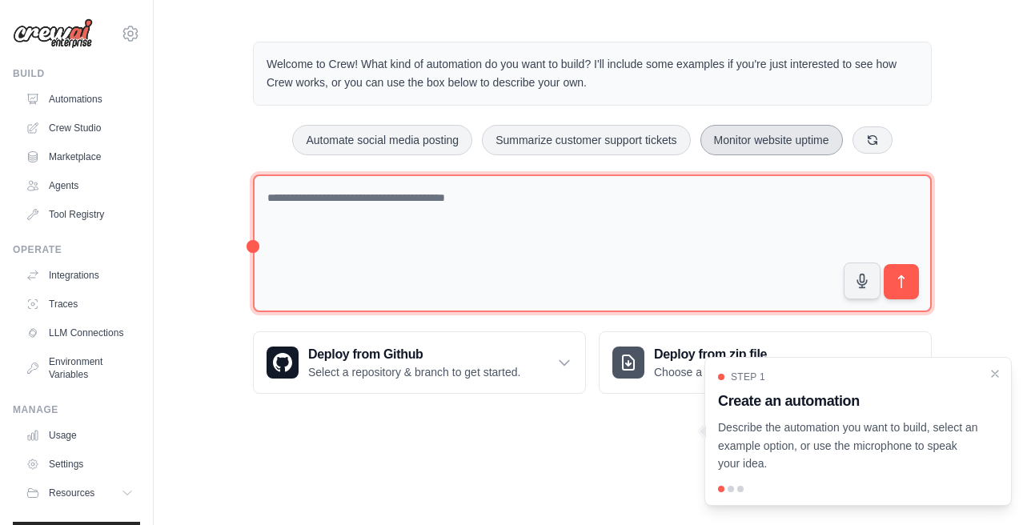
type textarea "**********"
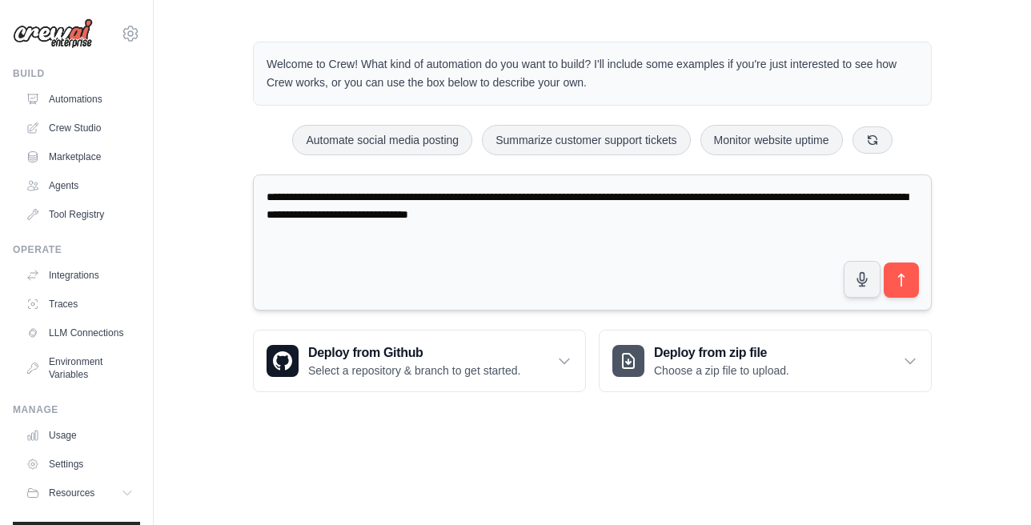
click at [923, 279] on textarea "**********" at bounding box center [592, 243] width 679 height 137
click at [898, 275] on icon "submit" at bounding box center [901, 280] width 17 height 17
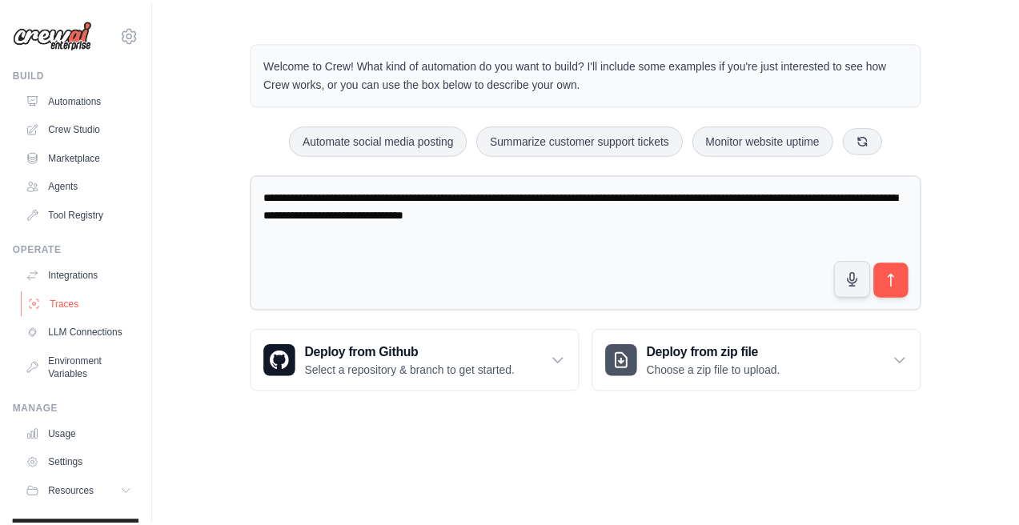
scroll to position [50, 0]
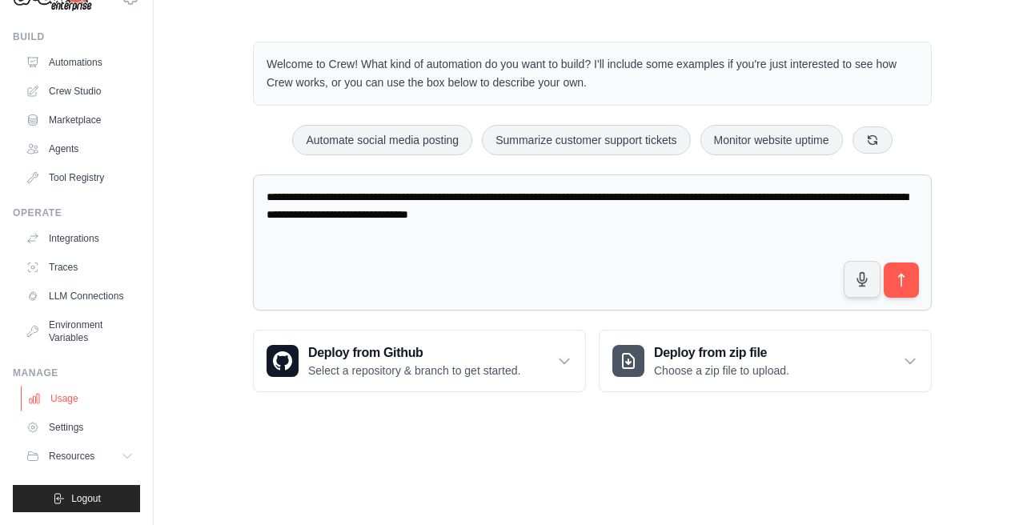
click at [70, 405] on link "Usage" at bounding box center [81, 399] width 121 height 26
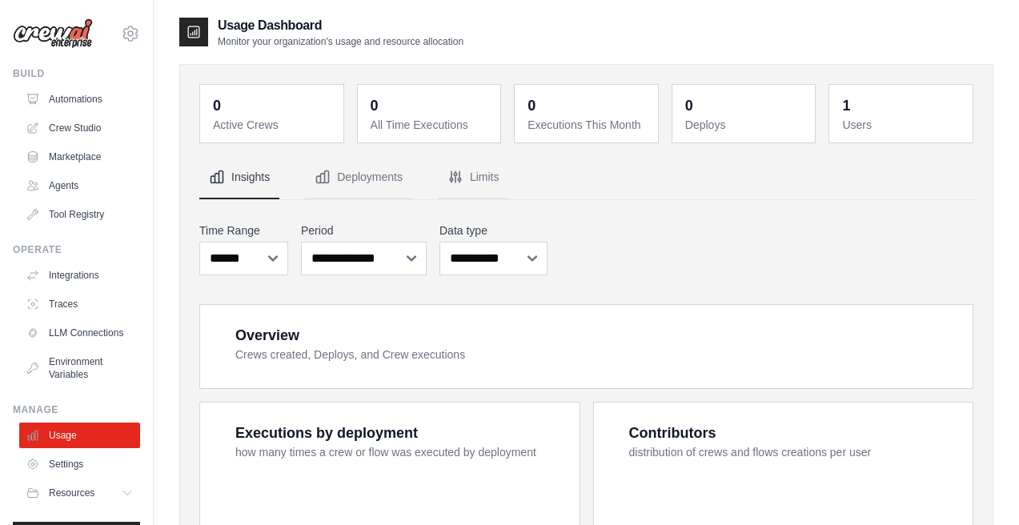
click at [70, 405] on ul "Build Automations Crew Studio Marketplace Agents" at bounding box center [76, 308] width 127 height 482
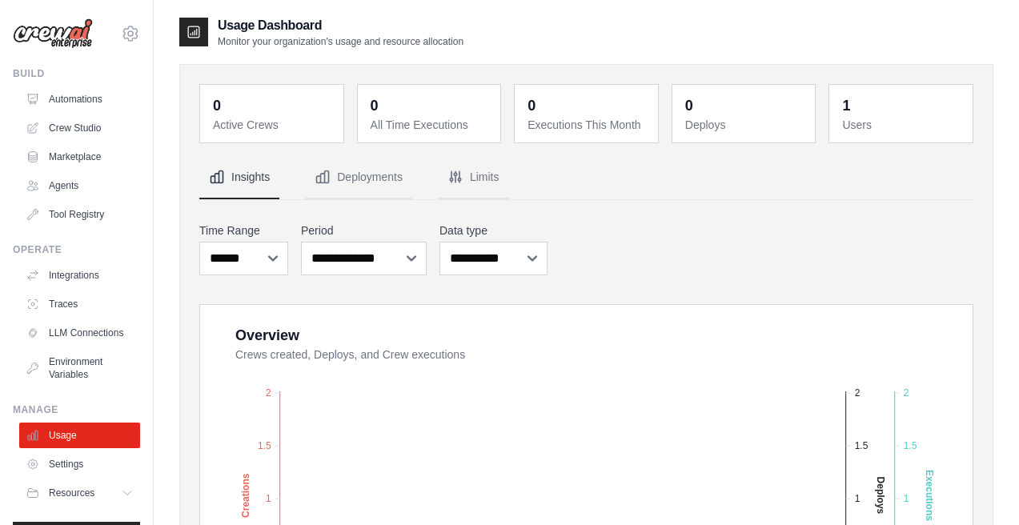
scroll to position [50, 0]
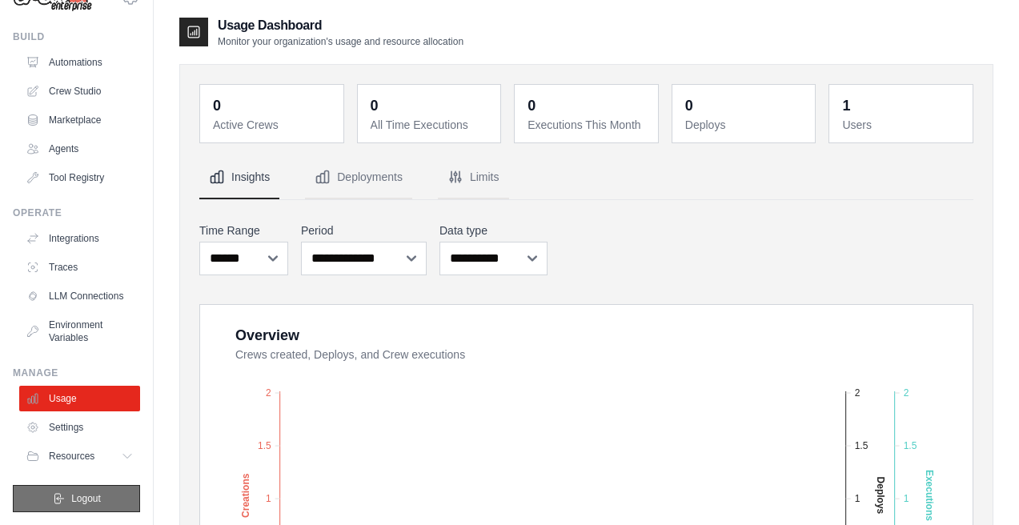
click at [87, 504] on span "Logout" at bounding box center [86, 498] width 30 height 13
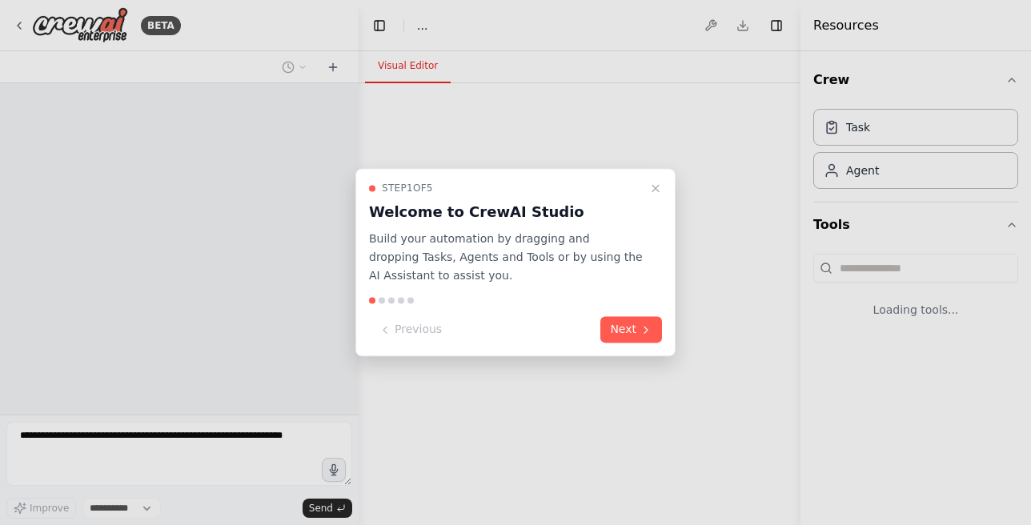
select select "****"
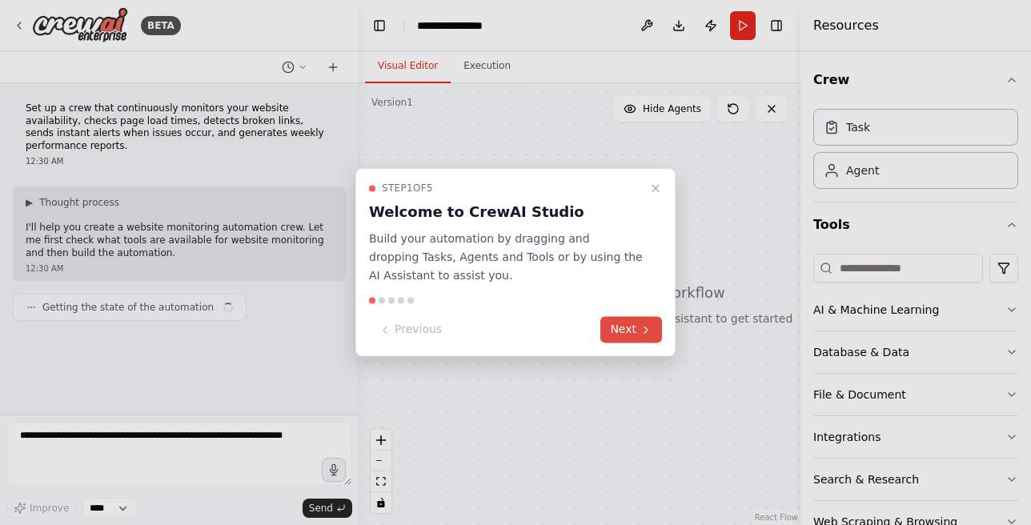
click at [622, 323] on button "Next" at bounding box center [631, 330] width 62 height 26
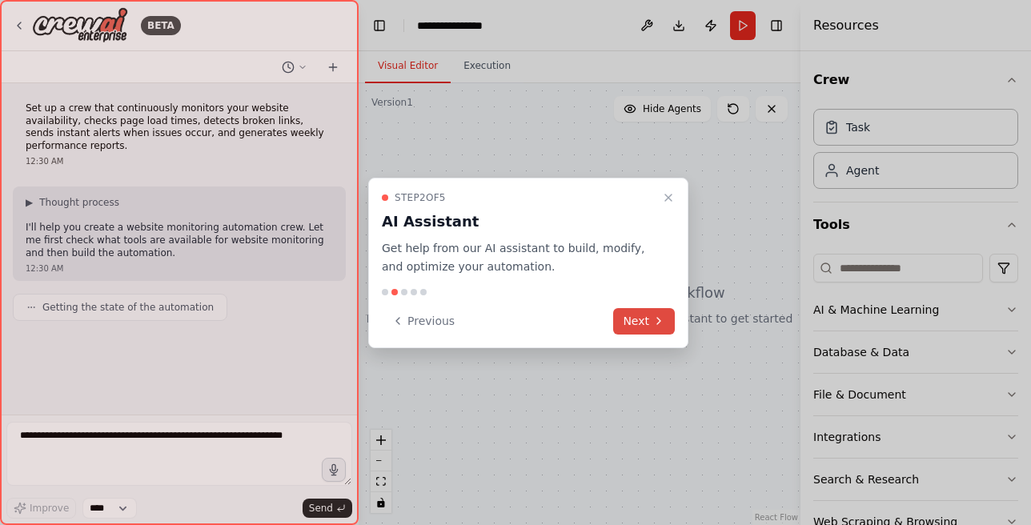
click at [622, 323] on button "Next" at bounding box center [644, 321] width 62 height 26
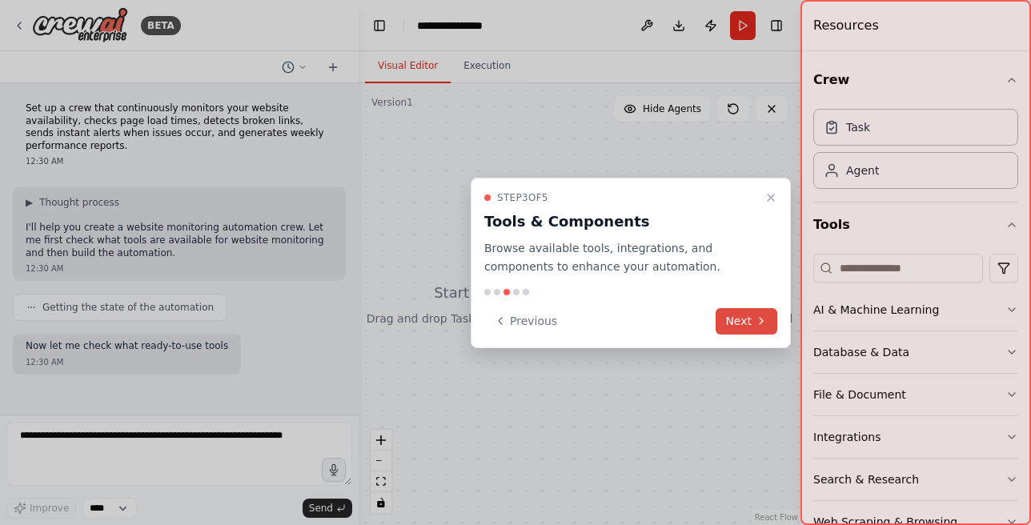
scroll to position [66, 0]
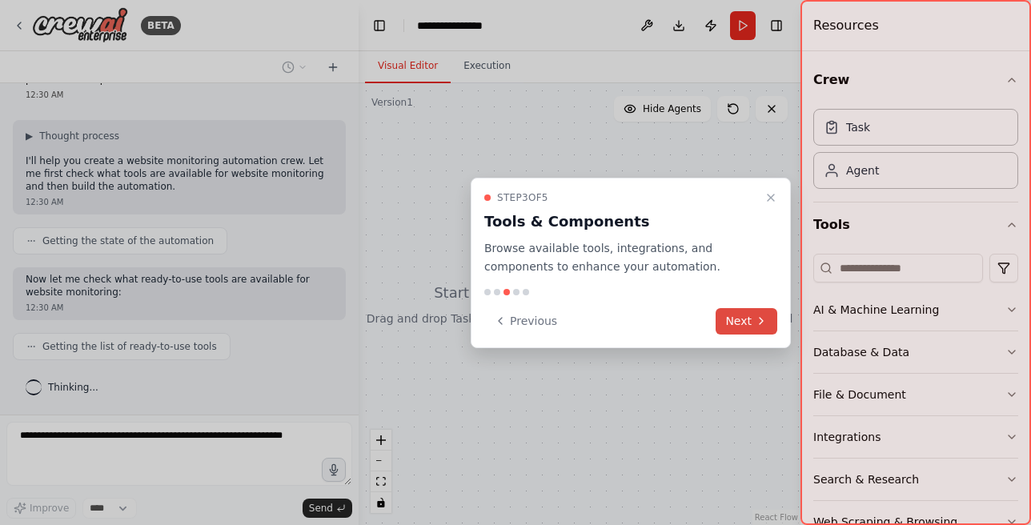
click at [731, 326] on button "Next" at bounding box center [747, 321] width 62 height 26
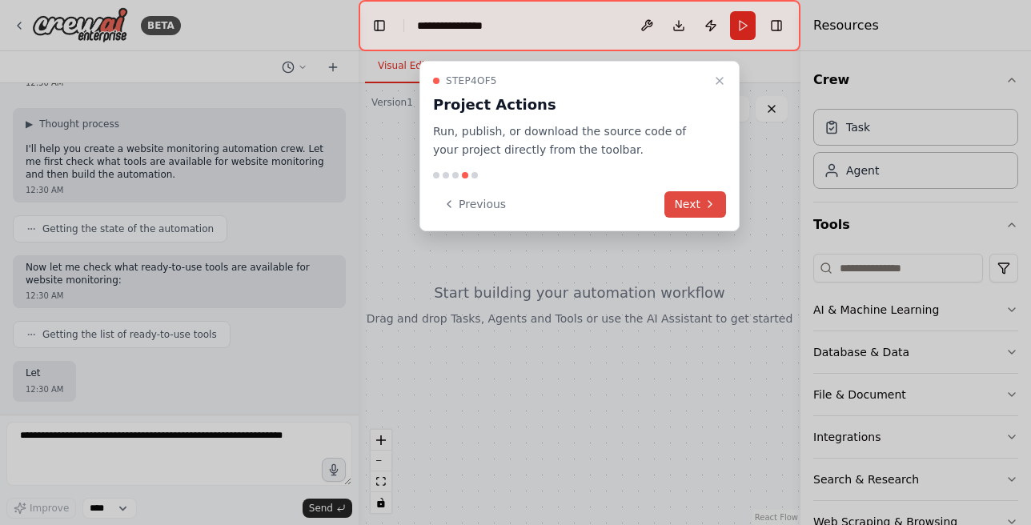
click at [709, 198] on icon at bounding box center [710, 204] width 13 height 13
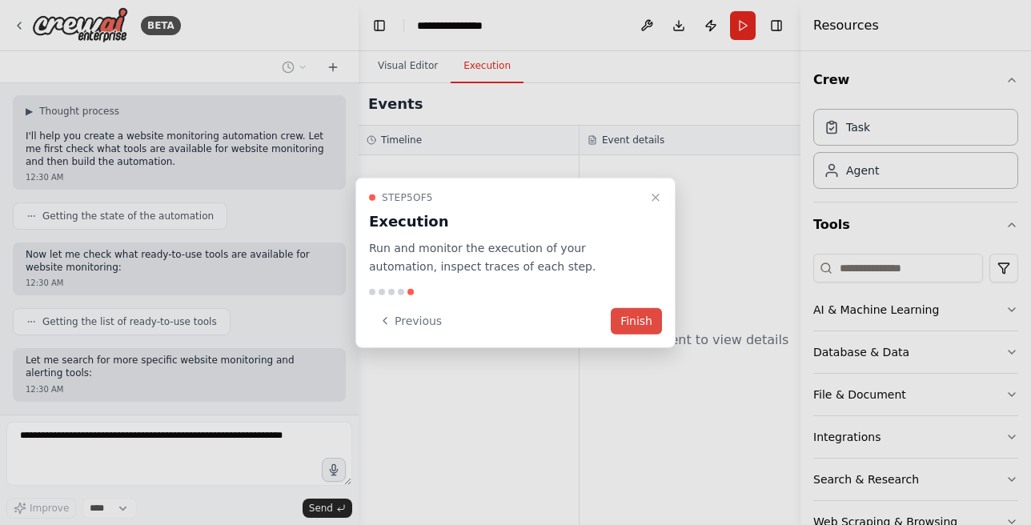
scroll to position [173, 0]
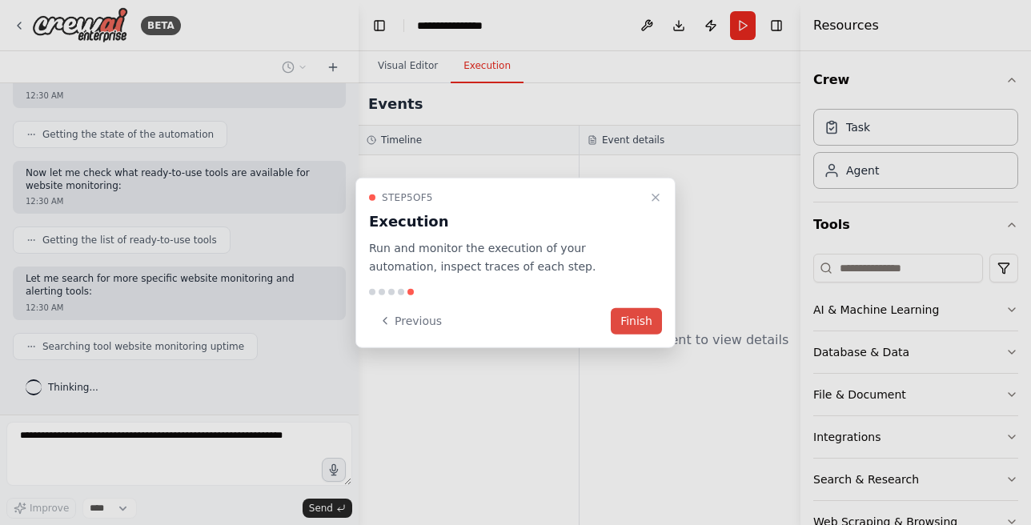
click at [657, 310] on button "Finish" at bounding box center [636, 320] width 51 height 26
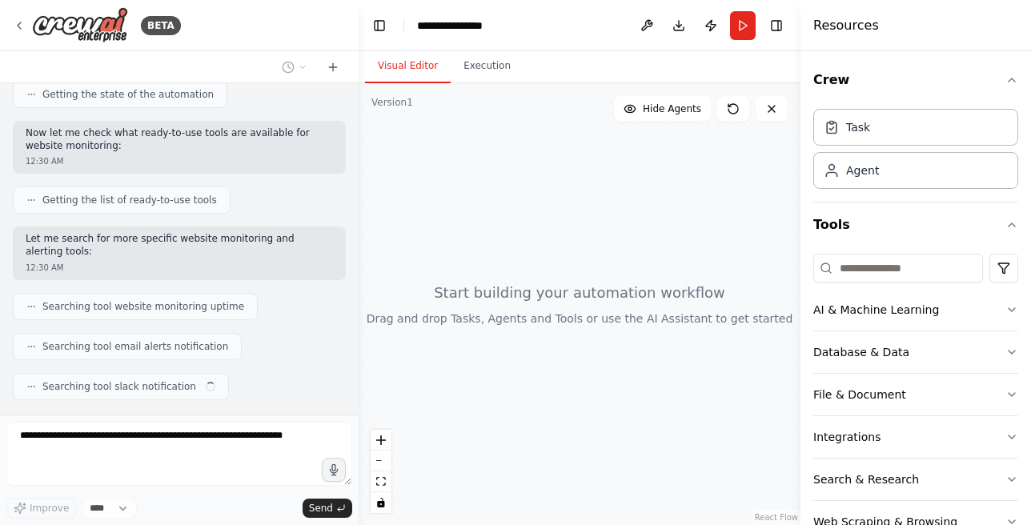
scroll to position [253, 0]
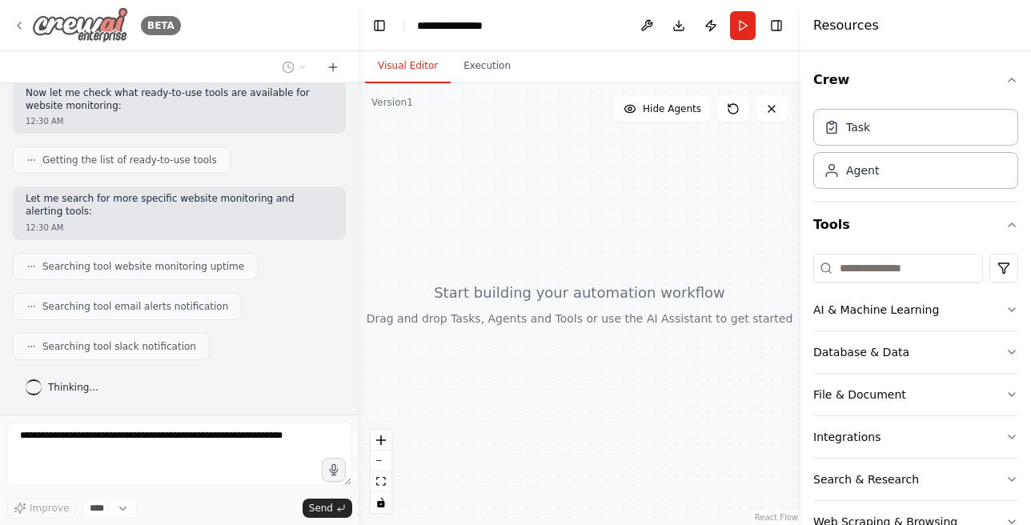
click at [111, 23] on img at bounding box center [80, 25] width 96 height 36
